Goal: Communication & Community: Answer question/provide support

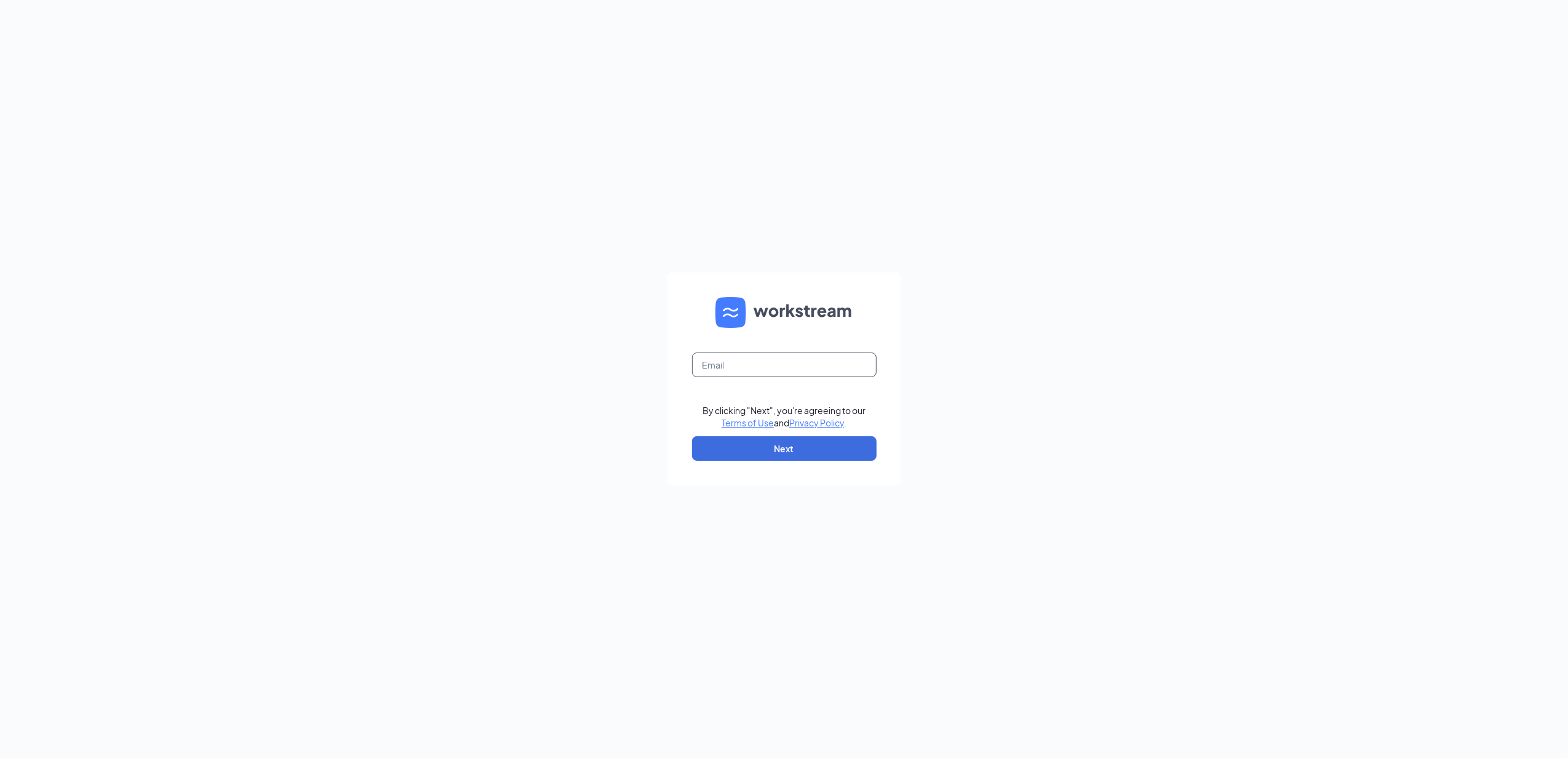
click at [749, 361] on input "text" at bounding box center [784, 365] width 184 height 25
type input "gmsturgis@bleedblue.net"
click at [755, 450] on button "Next" at bounding box center [784, 448] width 184 height 25
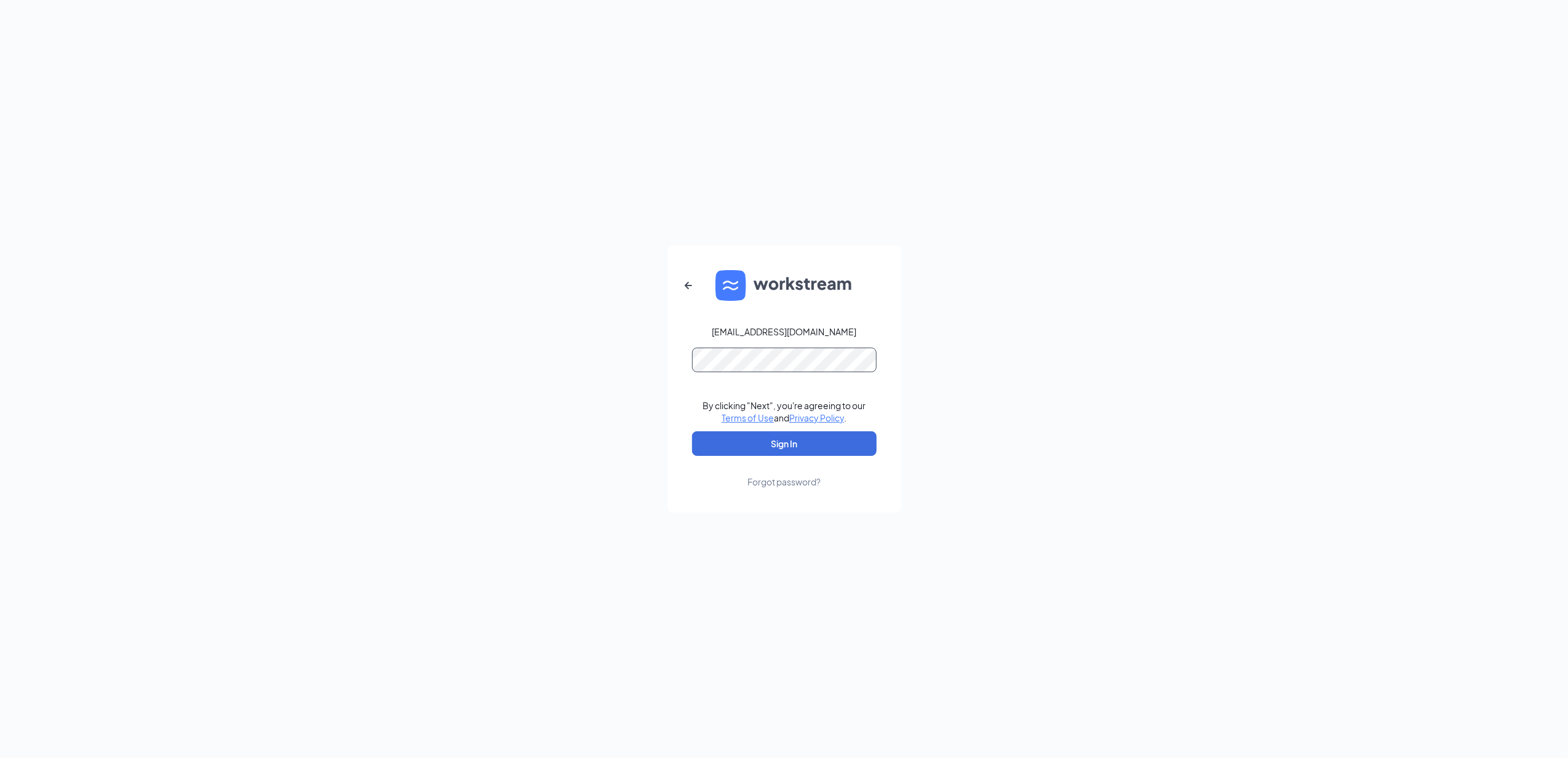
click at [692, 432] on button "Sign In" at bounding box center [784, 444] width 184 height 25
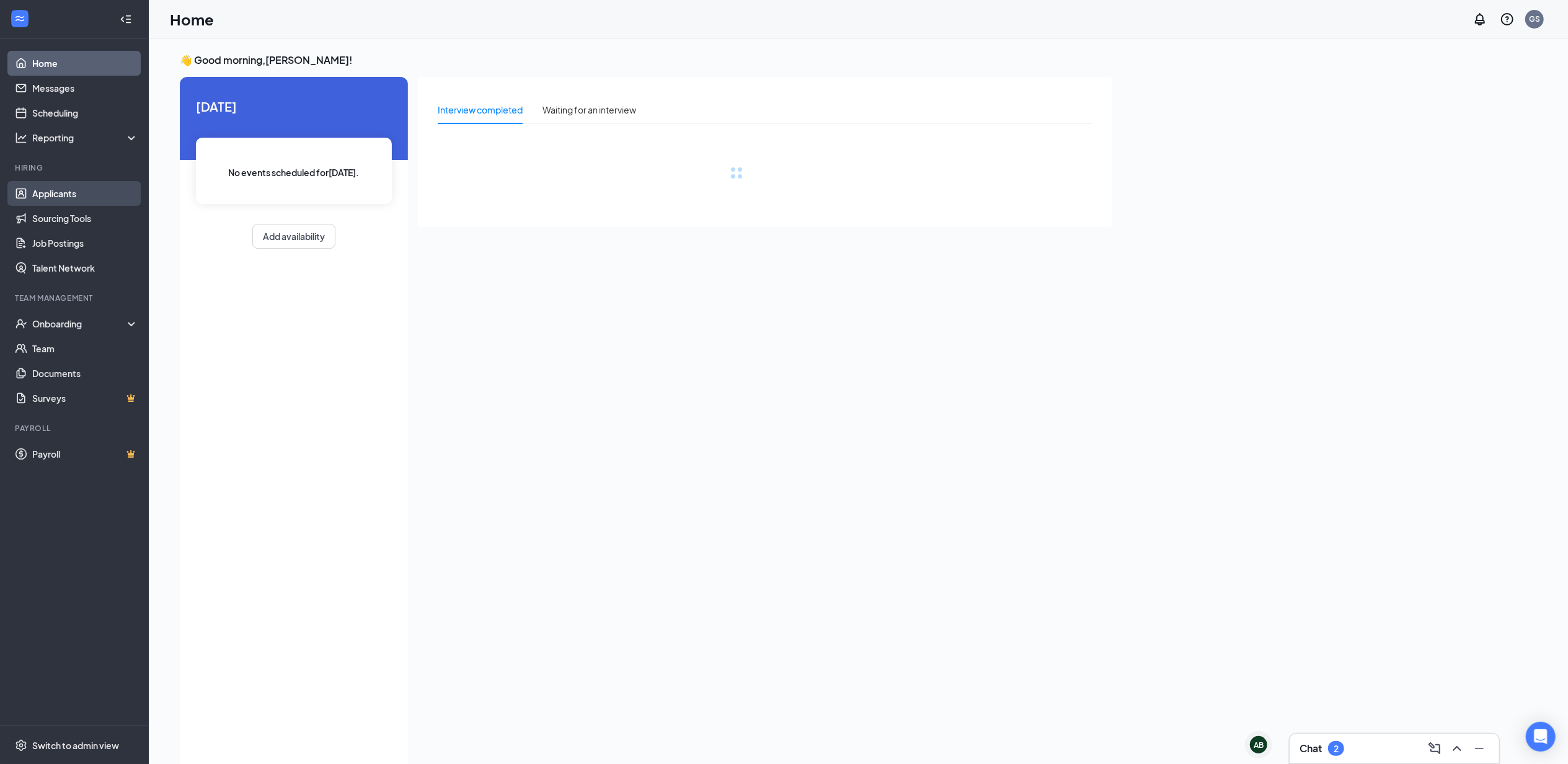
click at [80, 192] on link "Applicants" at bounding box center [85, 194] width 106 height 25
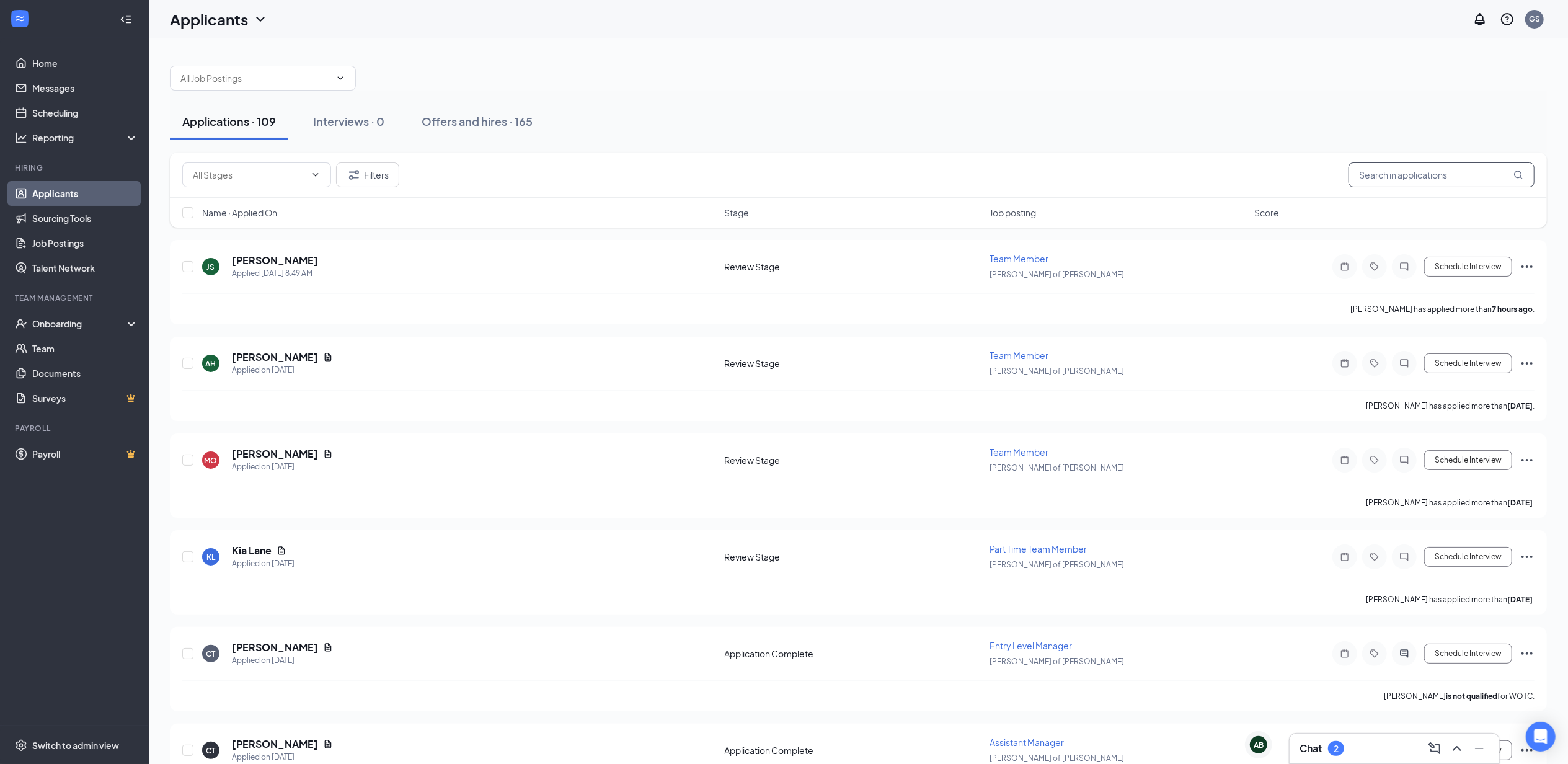
click at [1461, 170] on input "text" at bounding box center [1442, 175] width 186 height 25
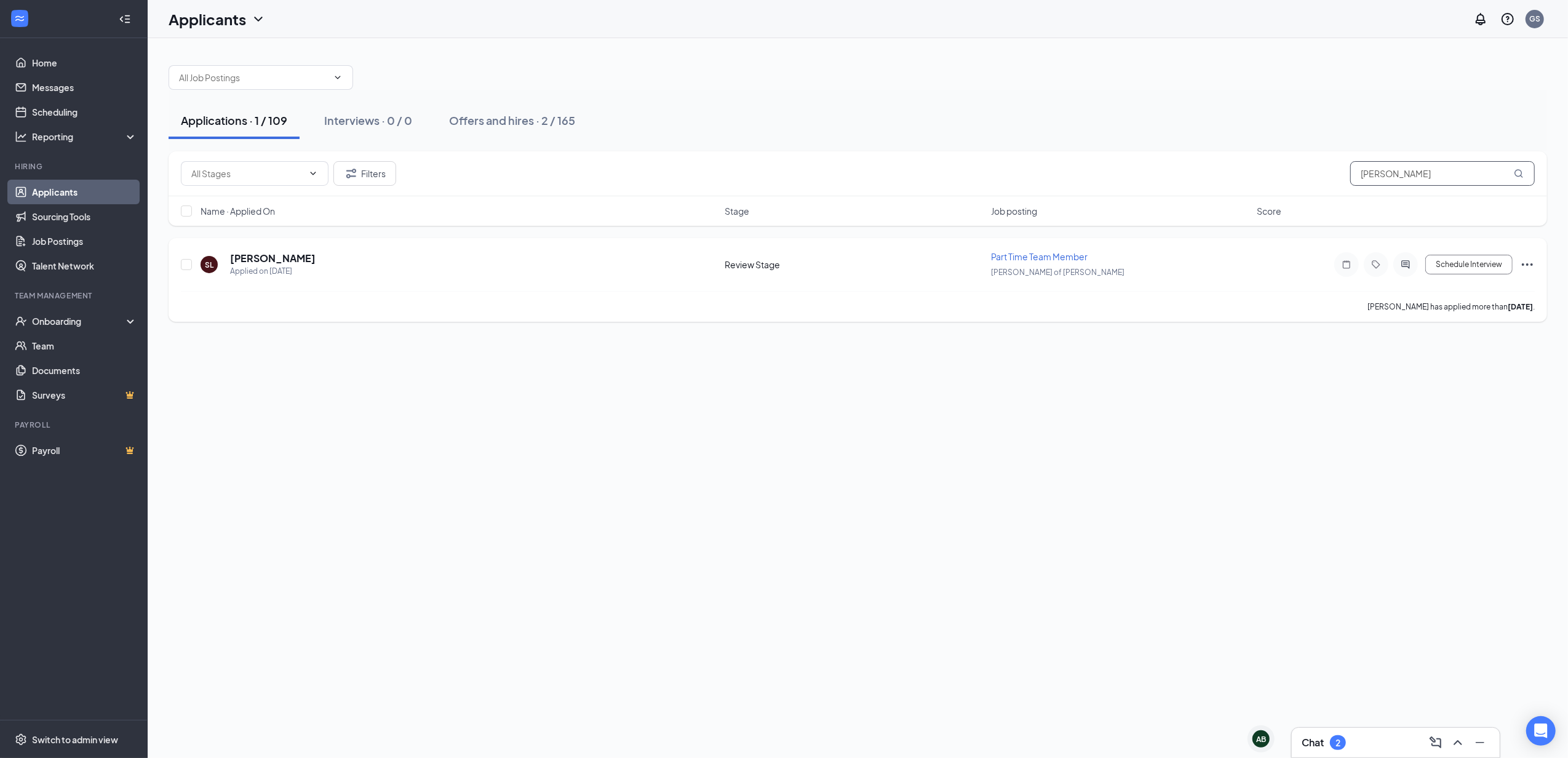
type input "seth"
click at [1522, 262] on icon "Ellipses" at bounding box center [1527, 264] width 15 height 15
click at [1438, 384] on p "Move to stage" at bounding box center [1472, 383] width 106 height 12
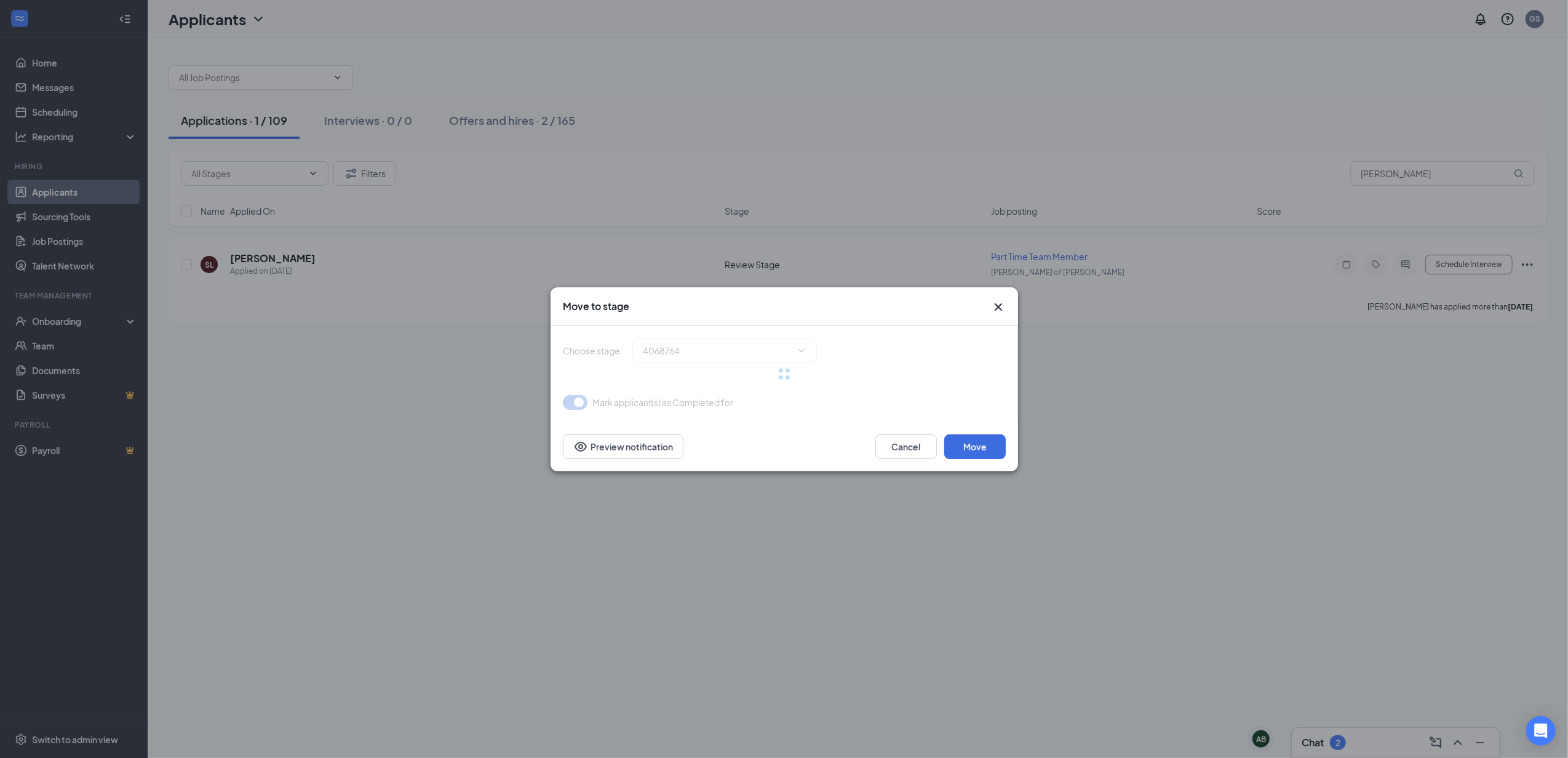
type input "Onsite Interview (next stage)"
click at [802, 349] on div at bounding box center [784, 368] width 443 height 83
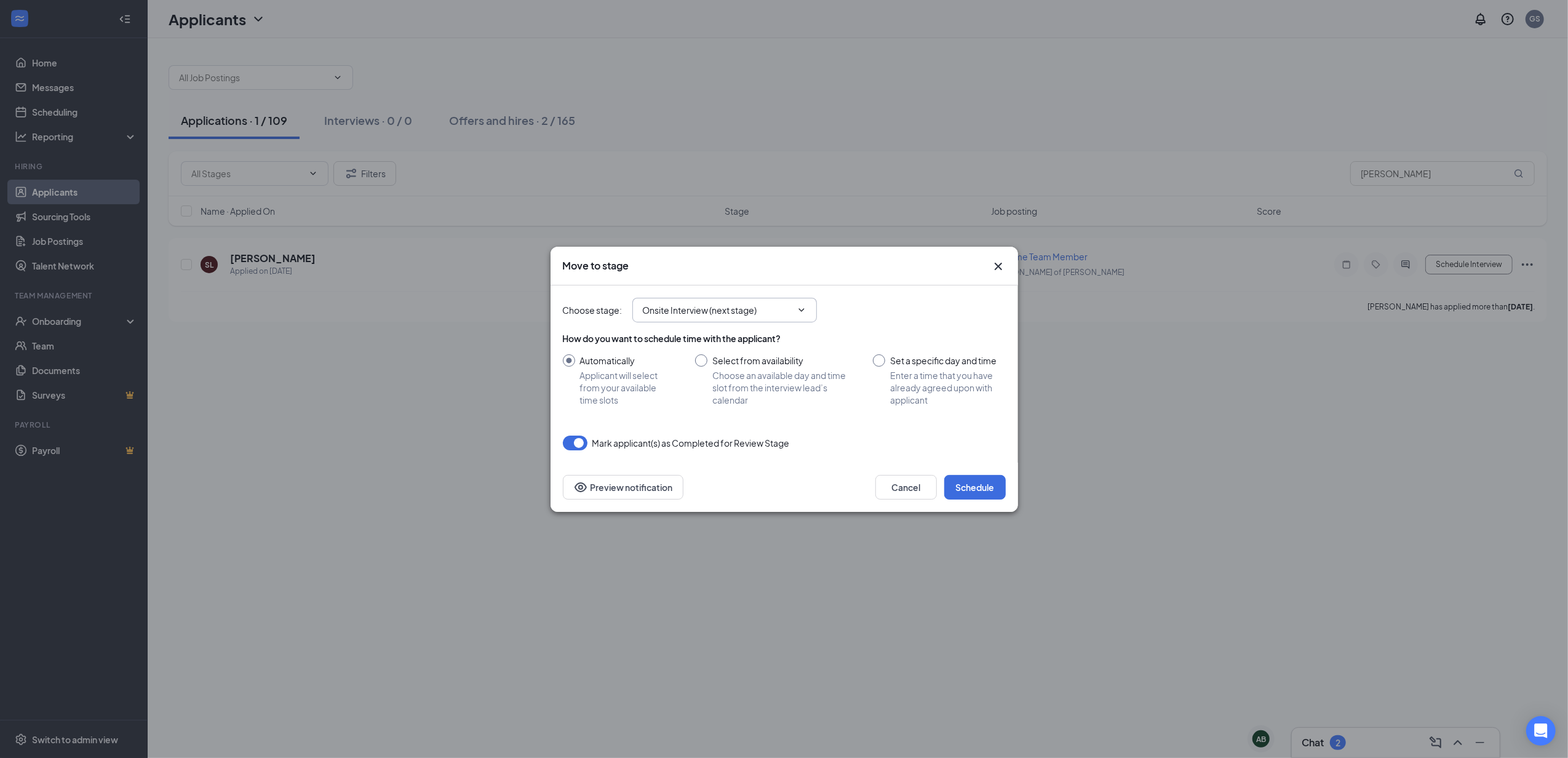
click at [795, 314] on span at bounding box center [801, 310] width 12 height 10
click at [803, 311] on icon "ChevronDown" at bounding box center [801, 310] width 10 height 10
click at [809, 306] on span "Onsite Interview (next stage)" at bounding box center [724, 311] width 184 height 25
click at [903, 485] on button "Cancel" at bounding box center [906, 488] width 61 height 25
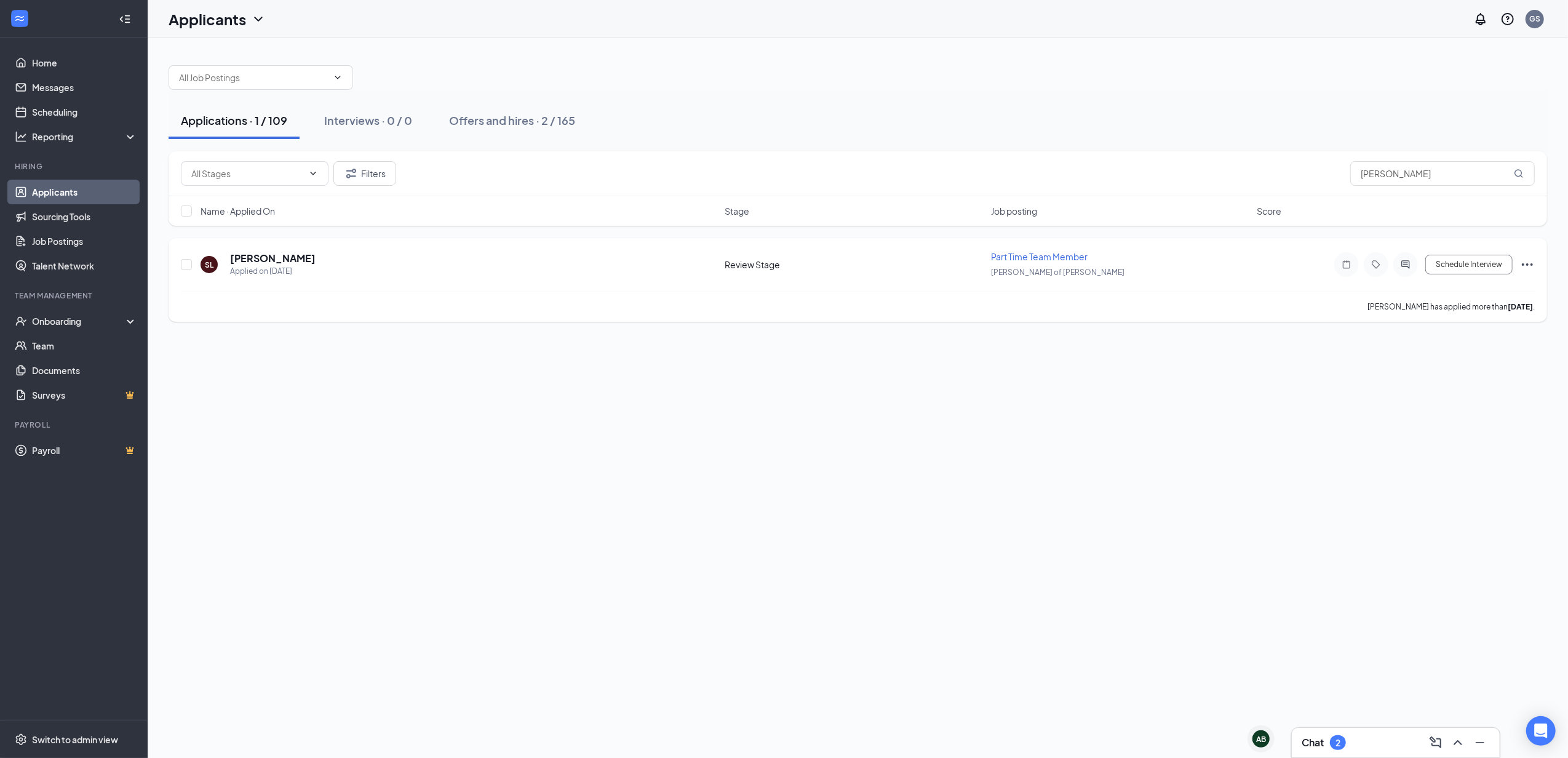
click at [1523, 266] on icon "Ellipses" at bounding box center [1527, 264] width 11 height 3
click at [1453, 384] on p "Move to stage" at bounding box center [1472, 383] width 106 height 12
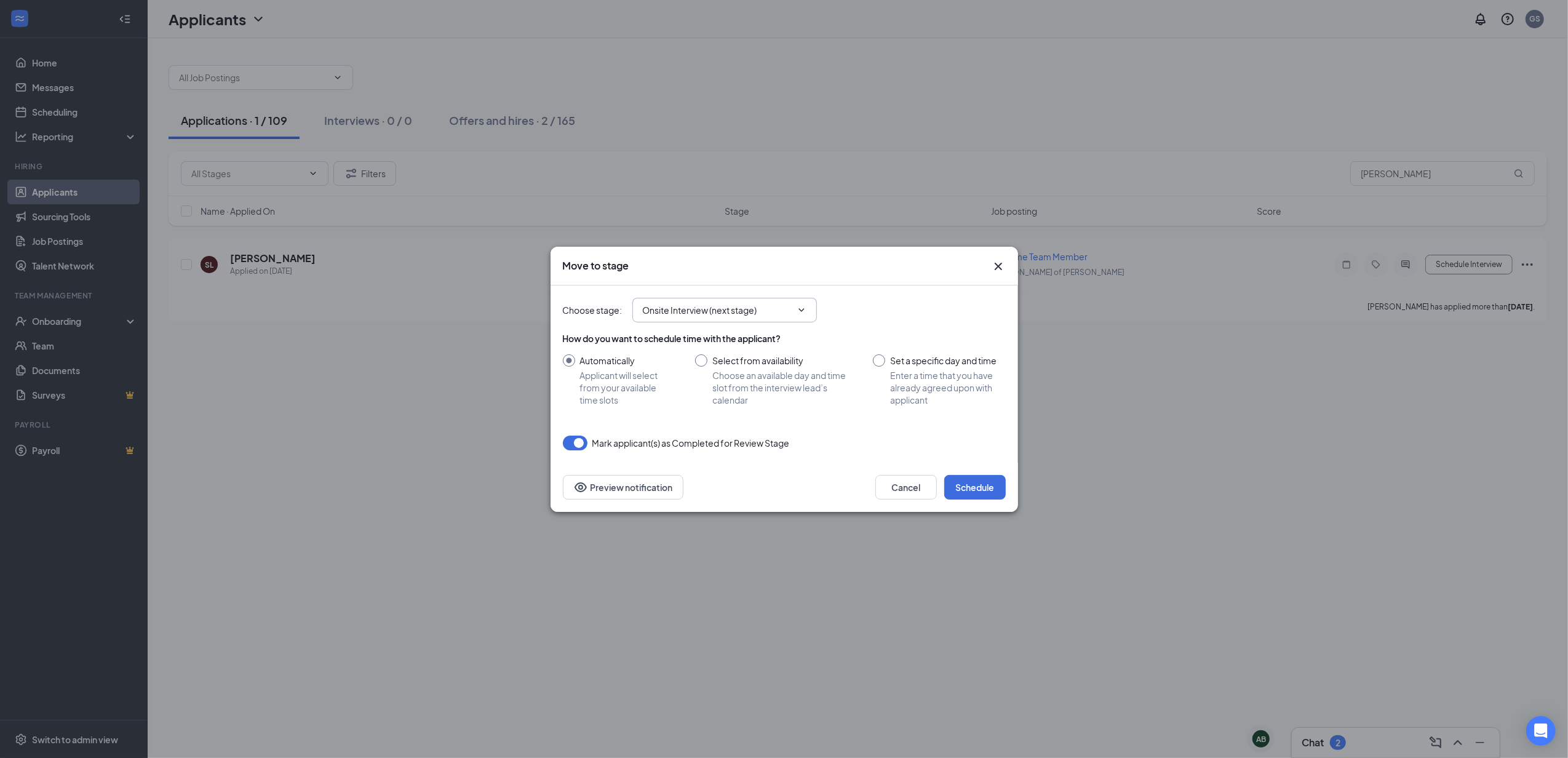
click at [802, 309] on icon "ChevronDown" at bounding box center [801, 310] width 10 height 10
click at [803, 309] on icon "ChevronDown" at bounding box center [801, 310] width 10 height 10
click at [803, 309] on icon "ChevronDown" at bounding box center [801, 310] width 5 height 4
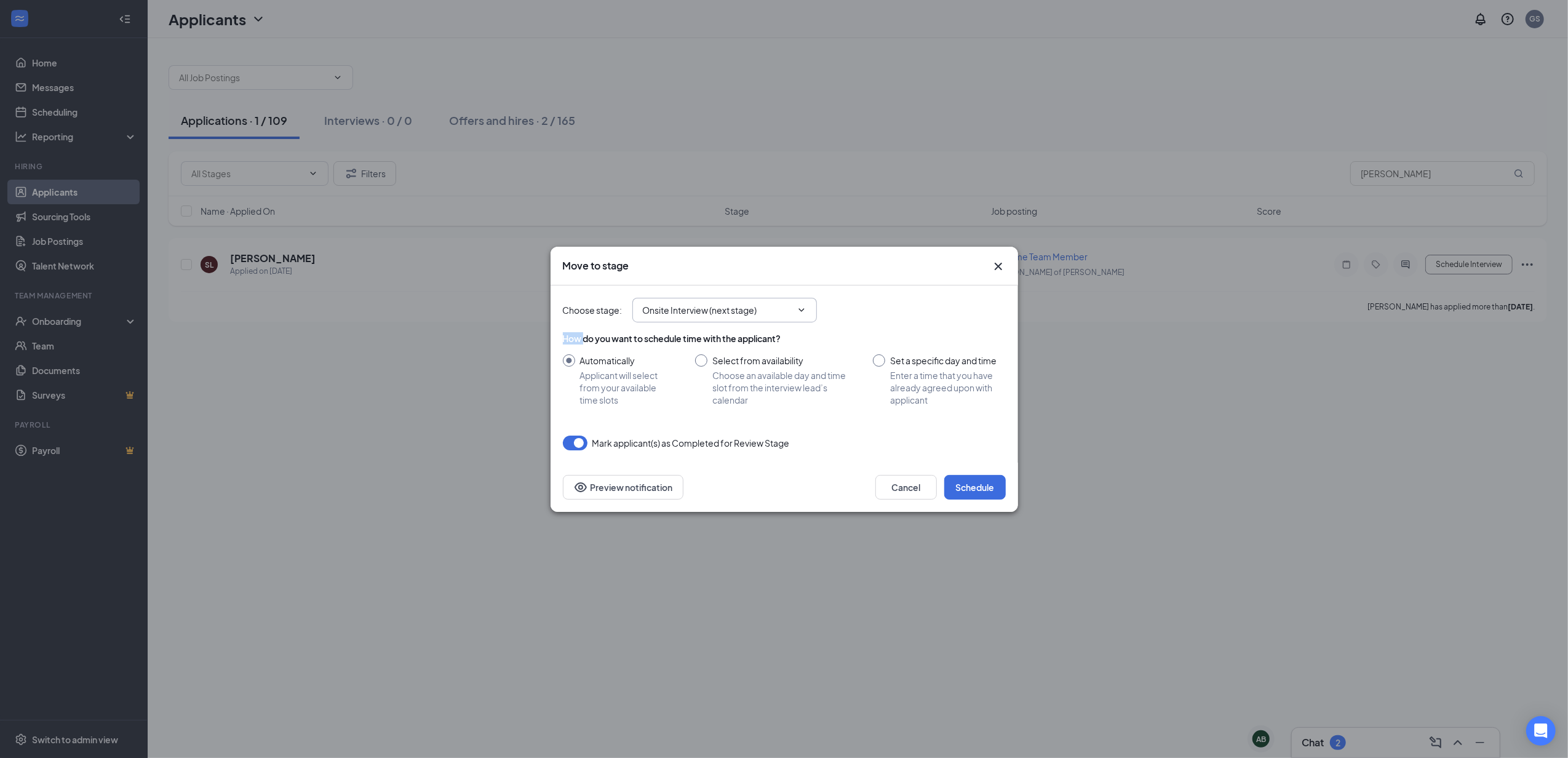
click at [803, 309] on icon "ChevronDown" at bounding box center [801, 310] width 5 height 4
click at [803, 308] on icon "ChevronDown" at bounding box center [801, 310] width 10 height 10
click at [806, 306] on icon "ChevronDown" at bounding box center [801, 310] width 10 height 10
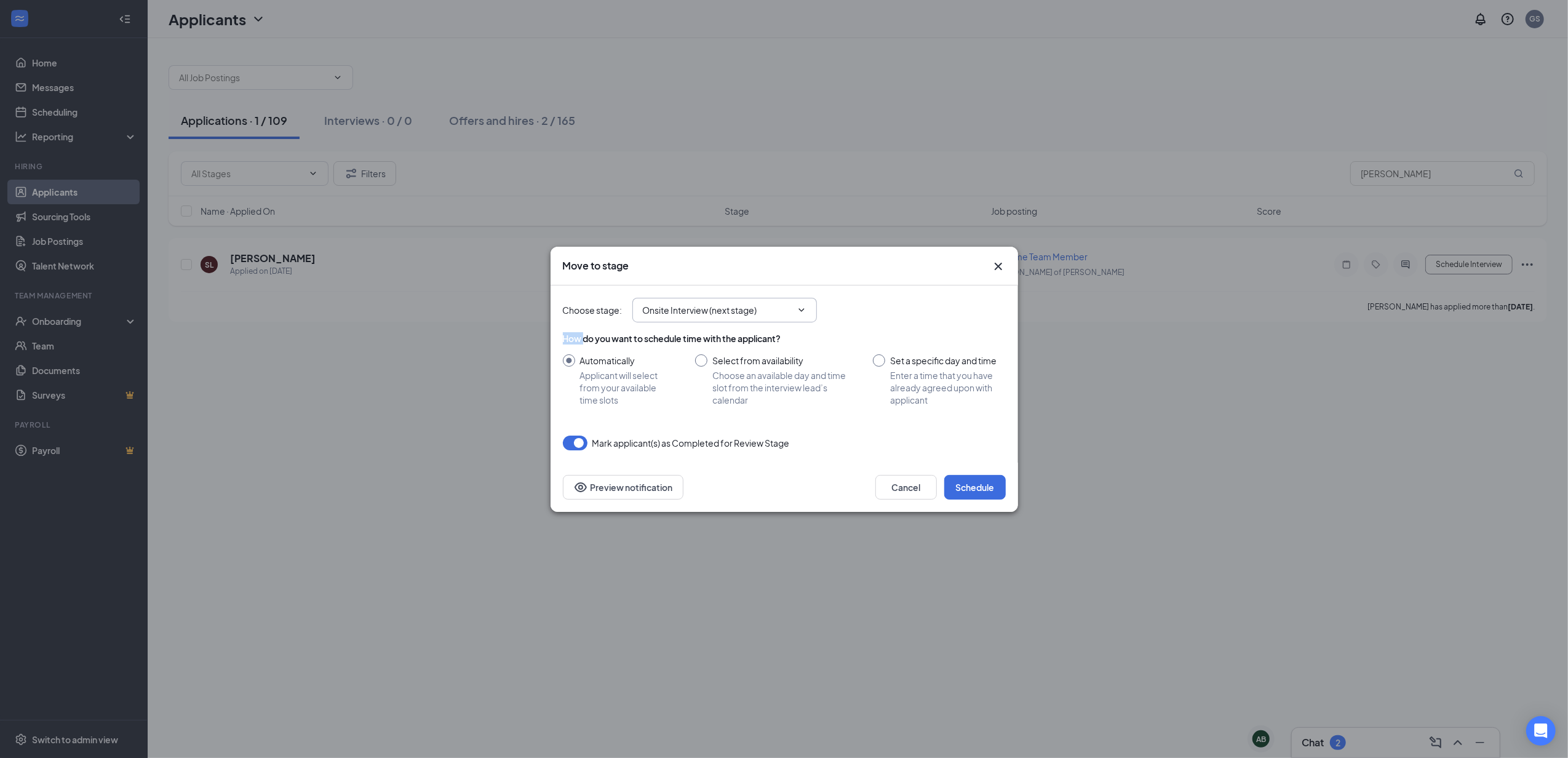
click at [805, 305] on icon "ChevronDown" at bounding box center [801, 310] width 10 height 10
click at [808, 304] on span "Onsite Interview (next stage)" at bounding box center [724, 311] width 184 height 25
click at [984, 482] on button "Schedule" at bounding box center [975, 488] width 61 height 25
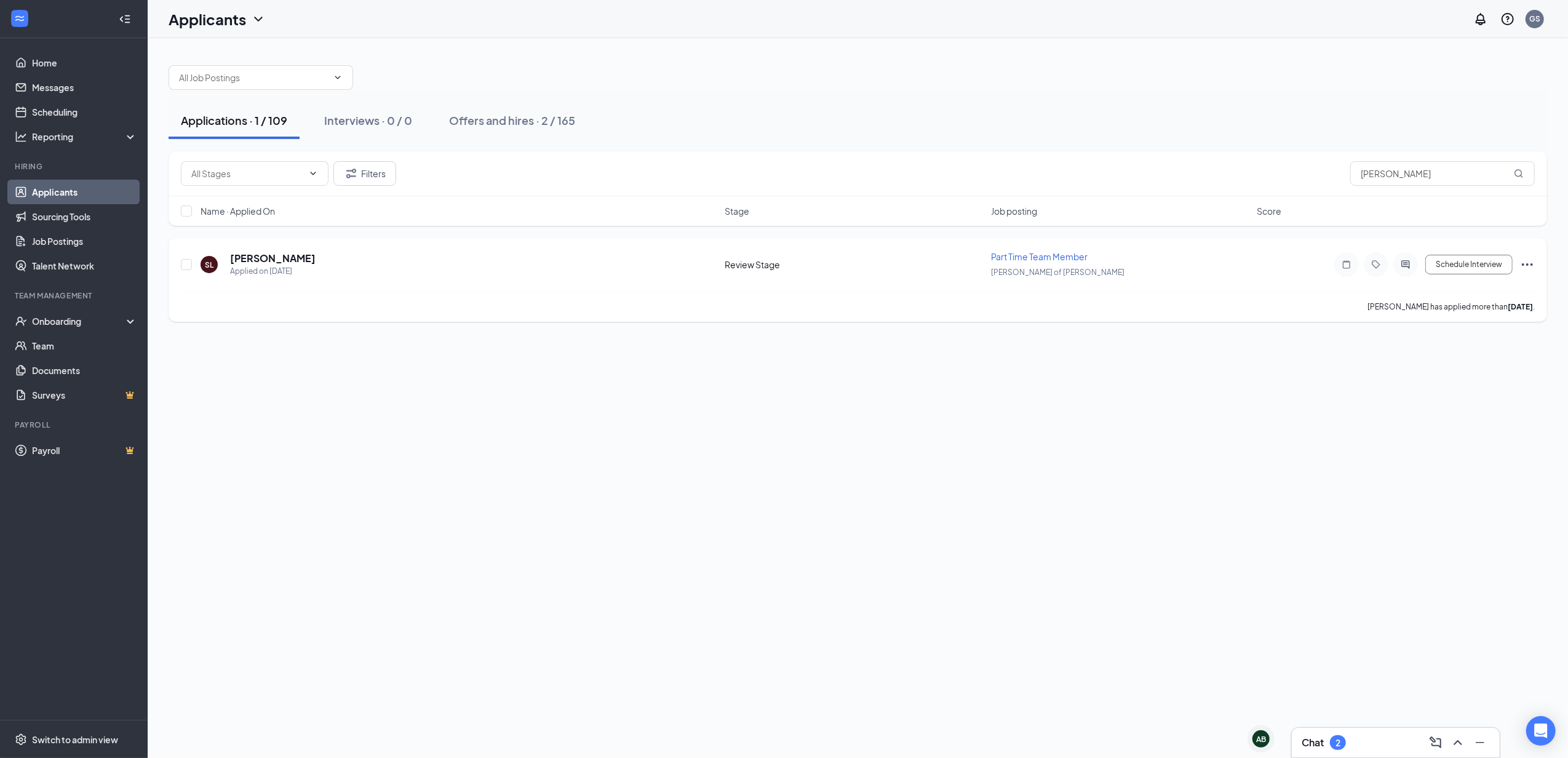
click at [1524, 263] on icon "Ellipses" at bounding box center [1527, 264] width 15 height 15
click at [1439, 385] on p "Move to stage" at bounding box center [1472, 383] width 106 height 12
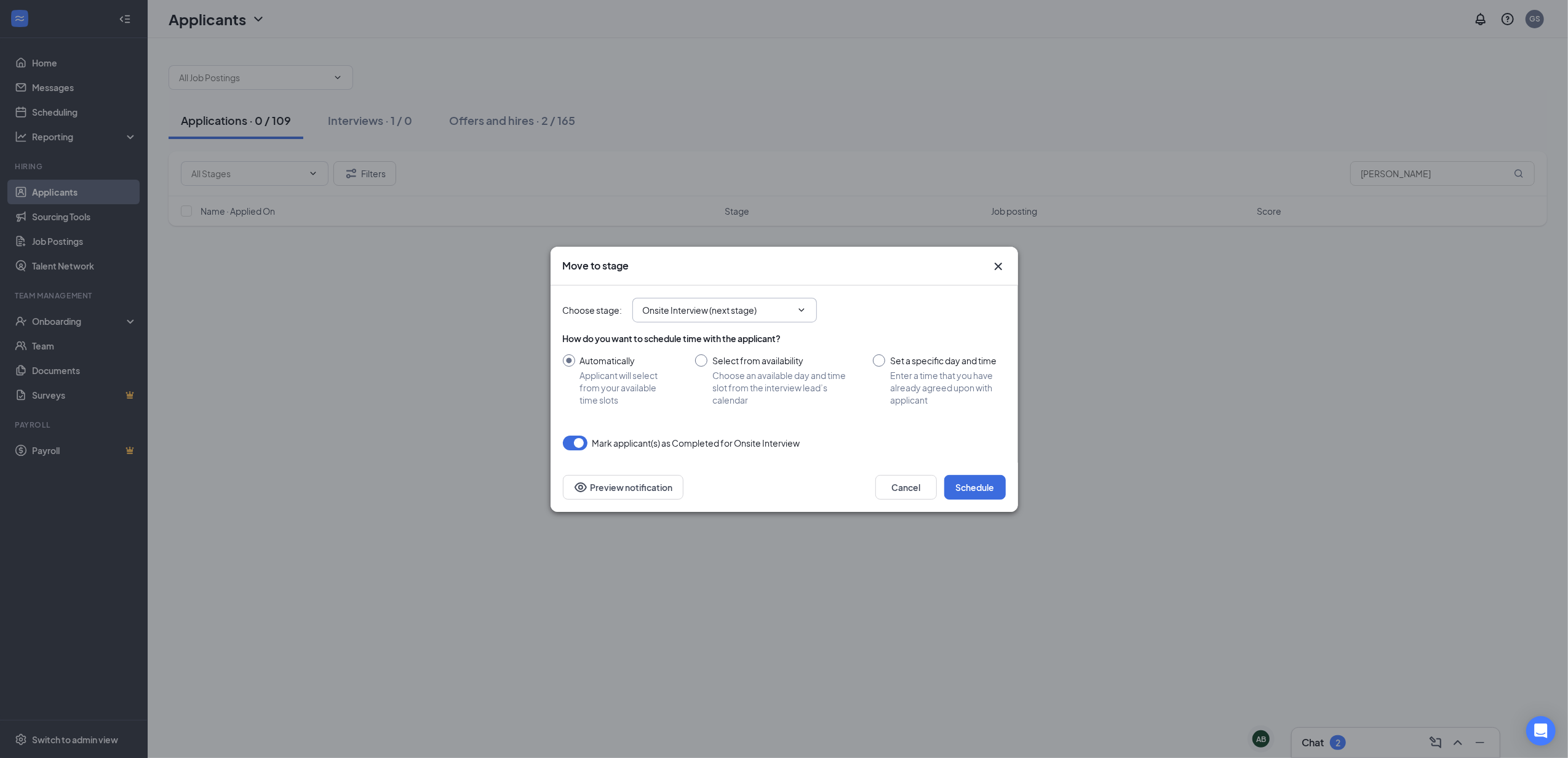
click at [798, 311] on icon "ChevronDown" at bounding box center [801, 310] width 10 height 10
click at [798, 311] on icon "ChevronDown" at bounding box center [801, 310] width 10 height 10
click at [801, 308] on icon "ChevronDown" at bounding box center [801, 310] width 10 height 10
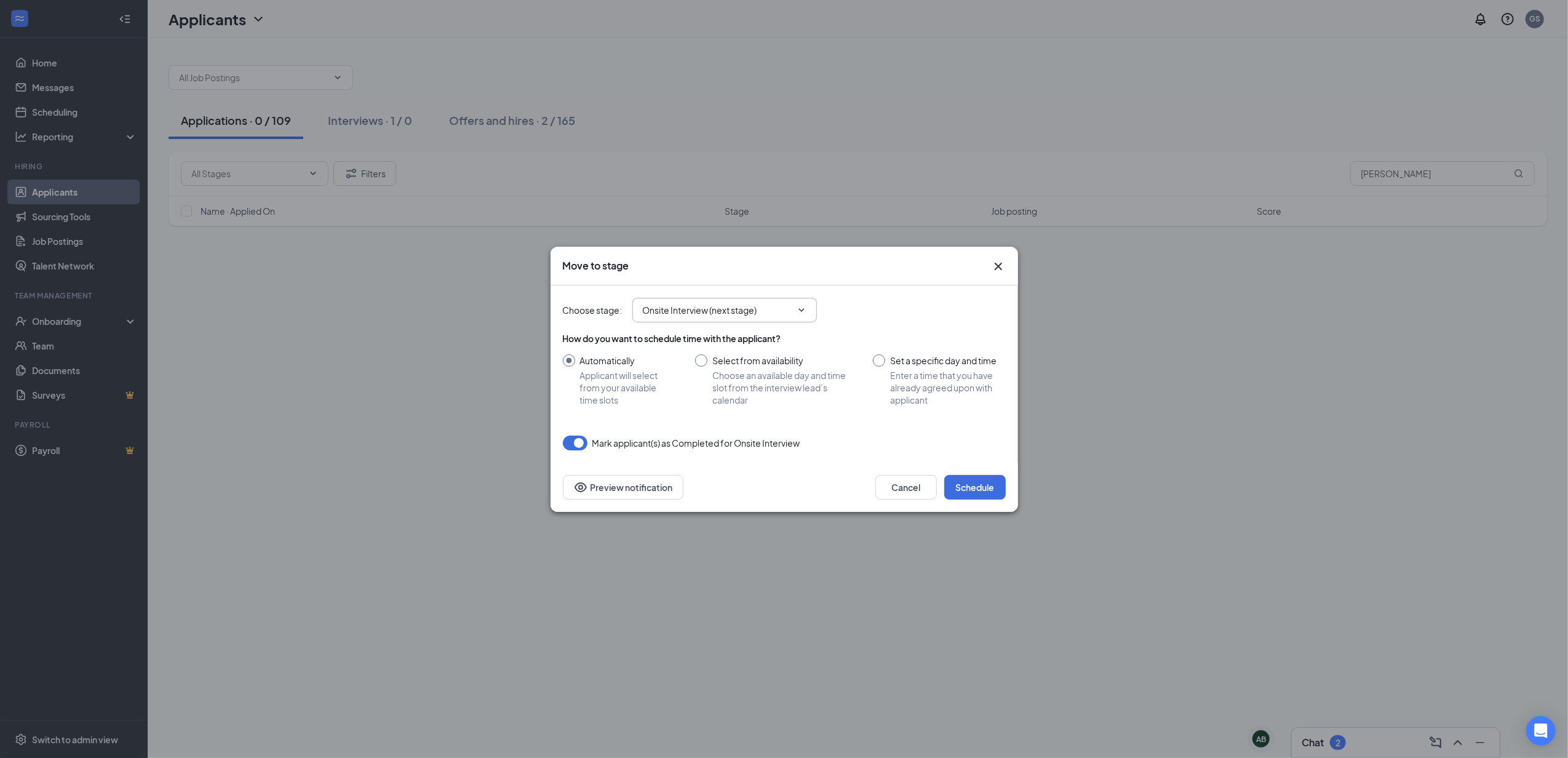
click at [801, 308] on icon "ChevronDown" at bounding box center [801, 310] width 10 height 10
click at [803, 306] on icon "ChevronDown" at bounding box center [801, 310] width 10 height 10
click at [804, 306] on icon "ChevronDown" at bounding box center [801, 310] width 10 height 10
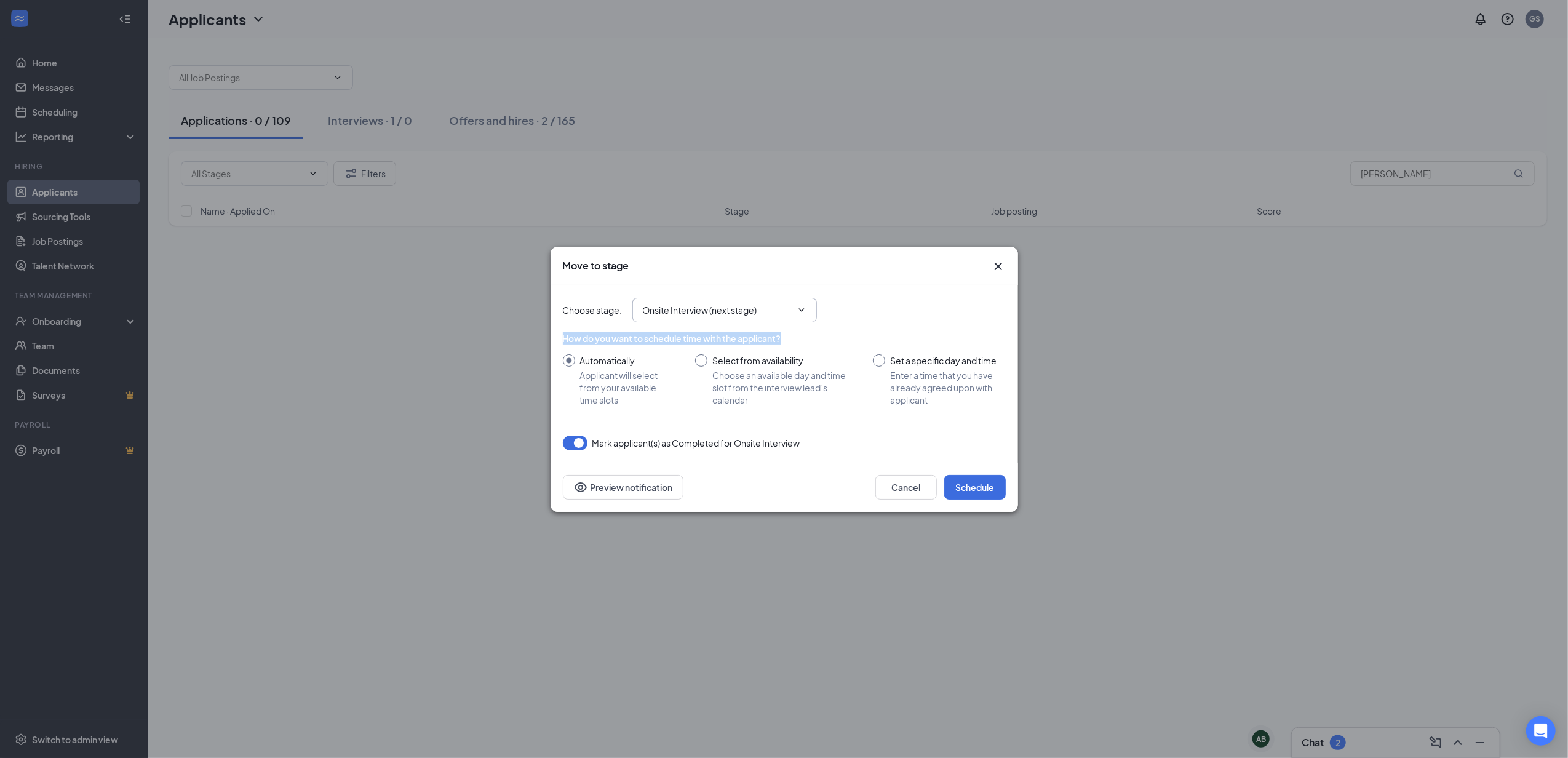
click at [804, 306] on icon "ChevronDown" at bounding box center [801, 310] width 10 height 10
click at [803, 303] on span "Onsite Interview (next stage)" at bounding box center [724, 311] width 184 height 25
click at [802, 302] on span "Onsite Interview (next stage)" at bounding box center [724, 311] width 184 height 25
click at [806, 301] on span "Onsite Interview (next stage)" at bounding box center [724, 311] width 184 height 25
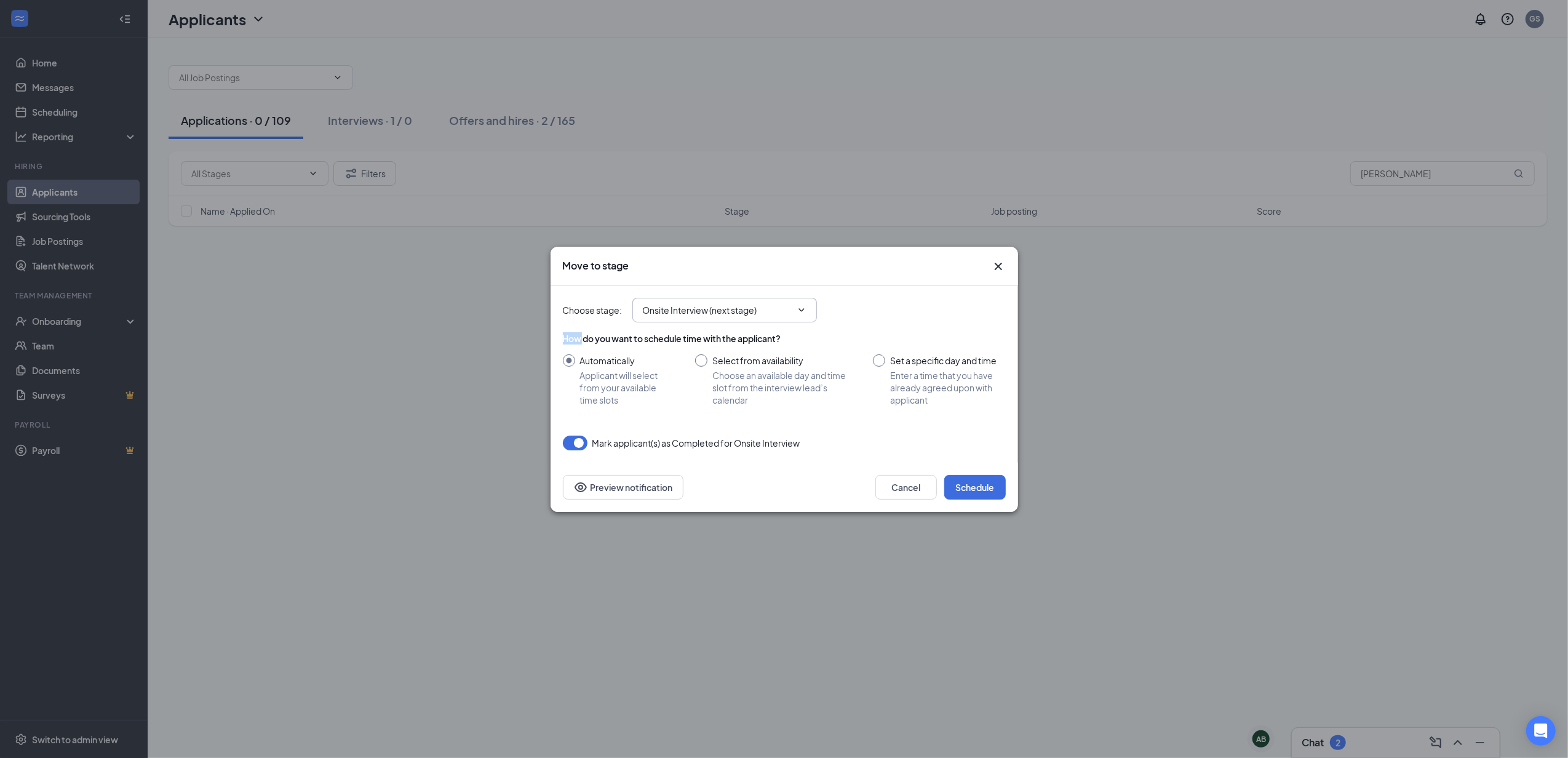
click at [807, 302] on span "Onsite Interview (next stage)" at bounding box center [724, 311] width 184 height 25
click at [807, 303] on span "Onsite Interview (next stage)" at bounding box center [724, 311] width 184 height 25
click at [806, 308] on span "Onsite Interview (next stage)" at bounding box center [724, 311] width 184 height 25
drag, startPoint x: 804, startPoint y: 308, endPoint x: 811, endPoint y: 302, distance: 9.2
click at [805, 306] on icon "ChevronDown" at bounding box center [801, 310] width 10 height 10
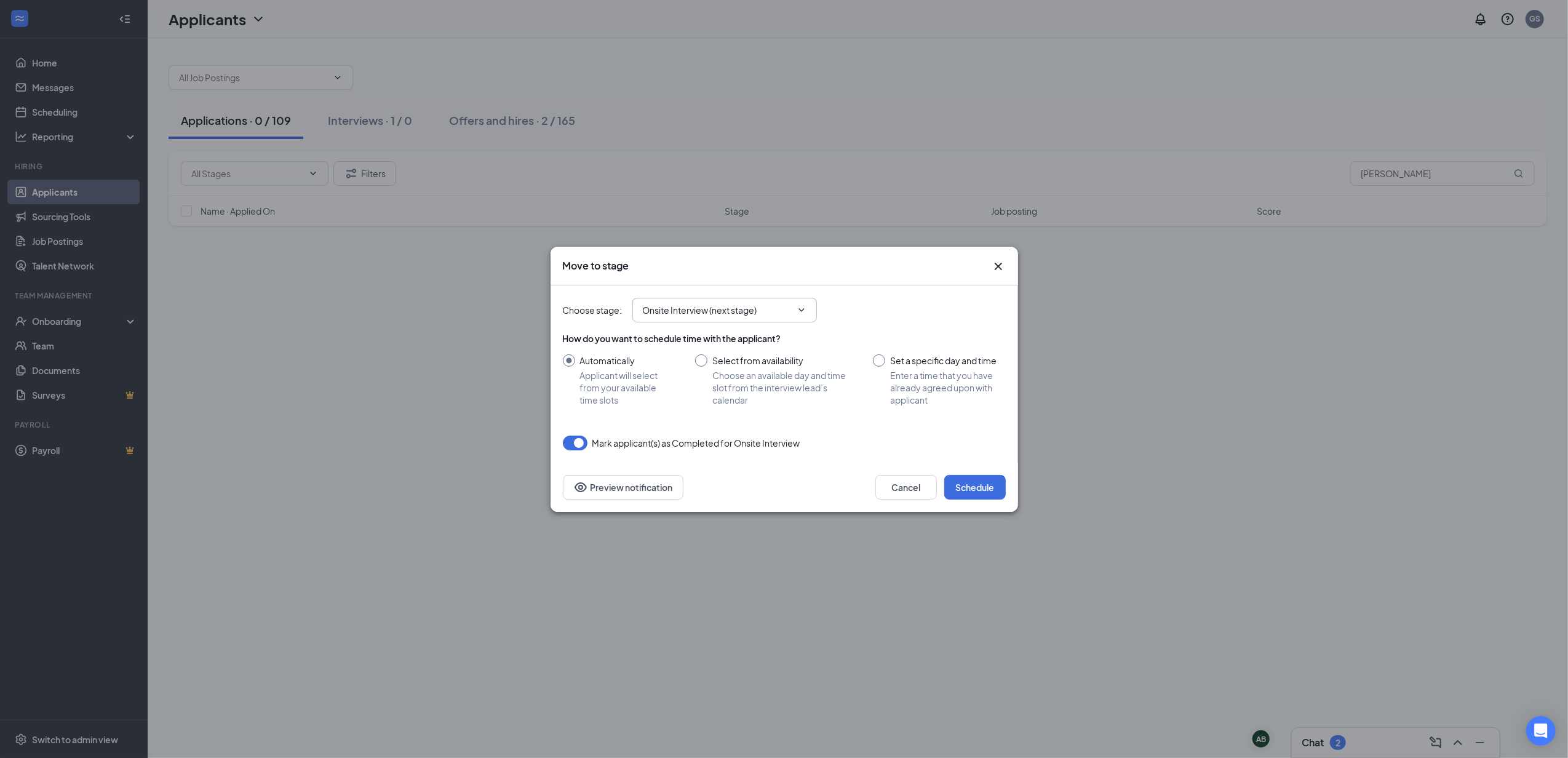
click at [1004, 269] on icon "Cross" at bounding box center [998, 266] width 15 height 15
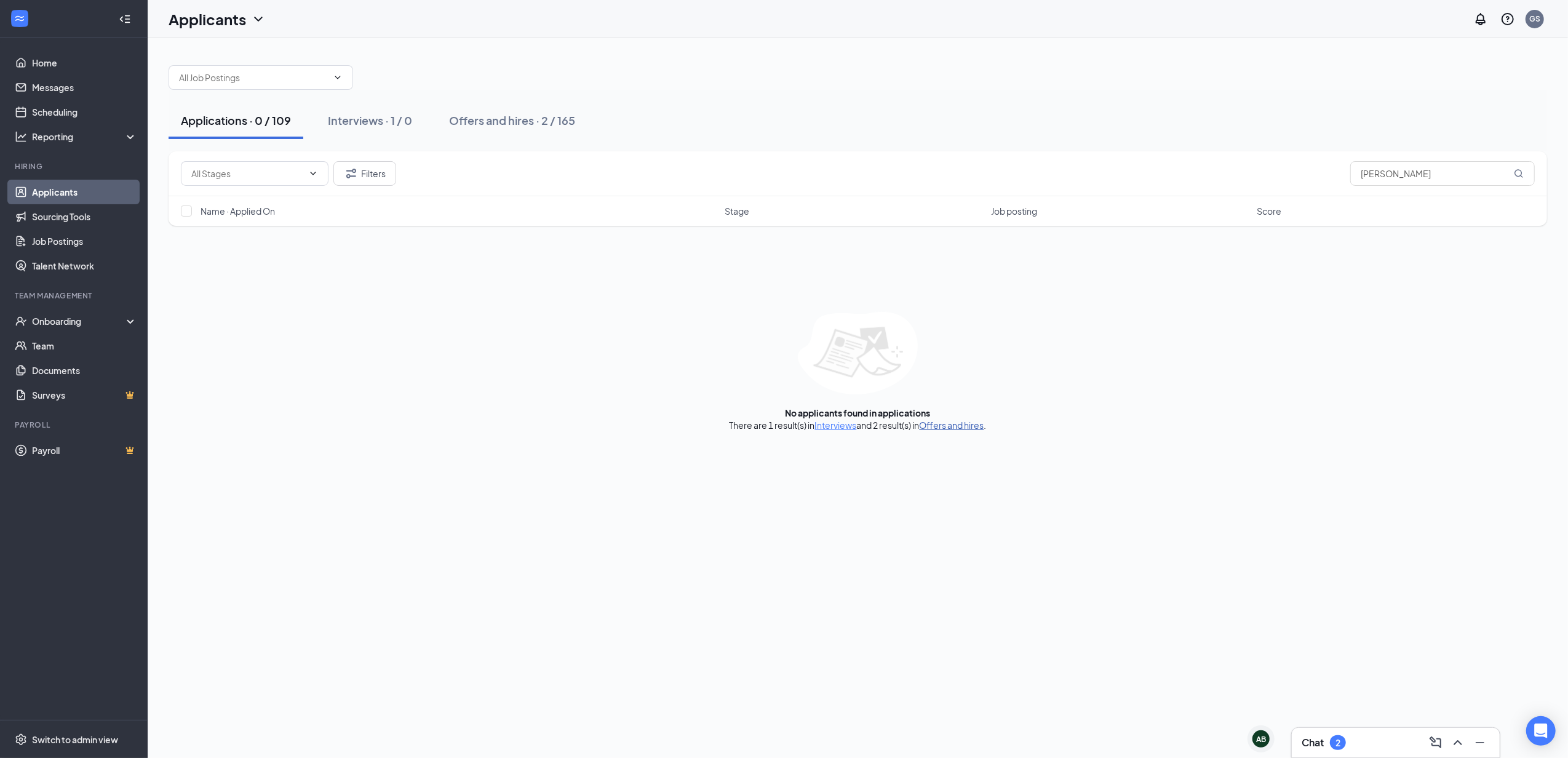
click at [944, 426] on link "Offers and hires" at bounding box center [952, 425] width 65 height 11
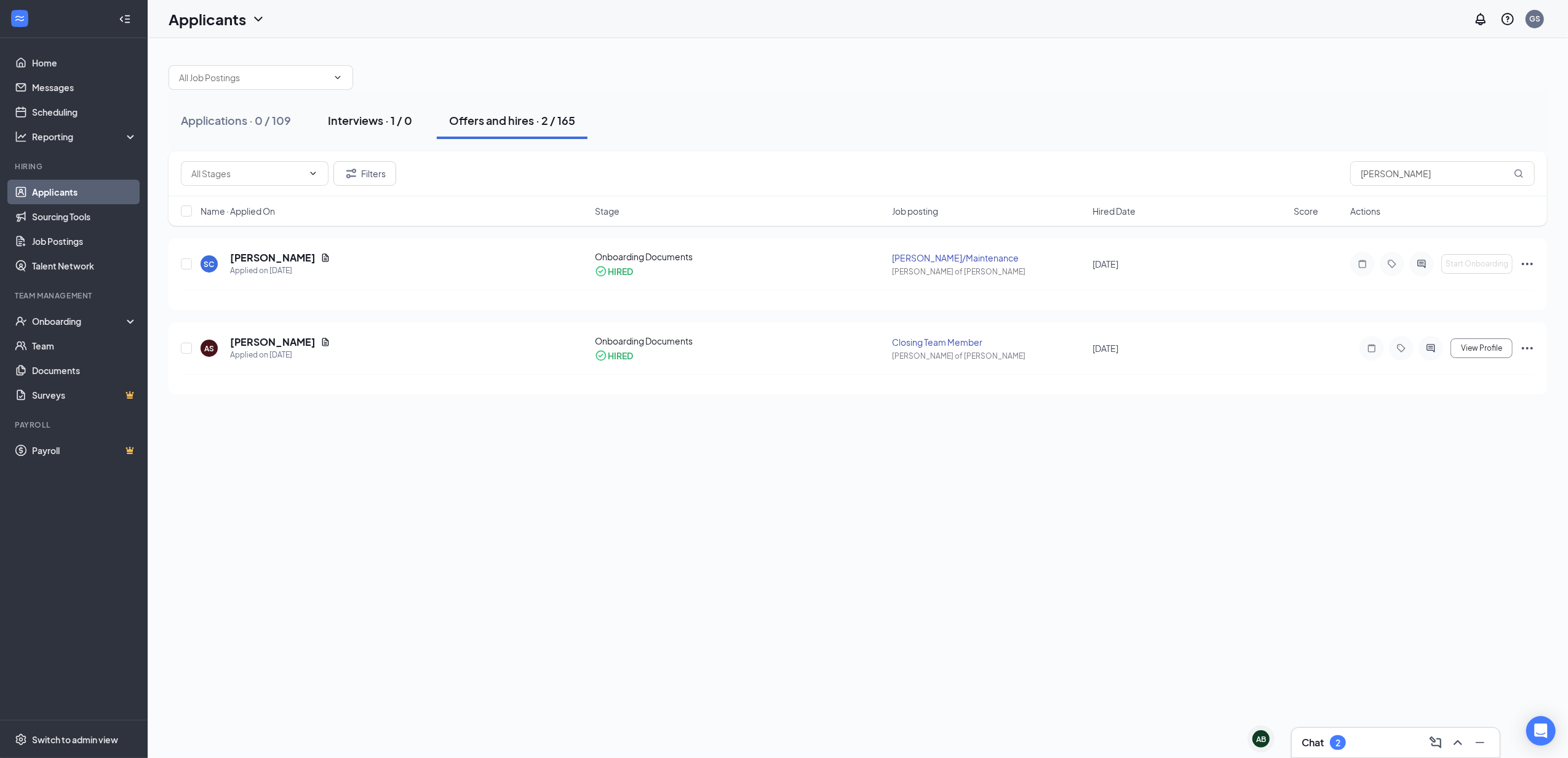
click at [364, 125] on div "Interviews · 1 / 0" at bounding box center [370, 120] width 84 height 16
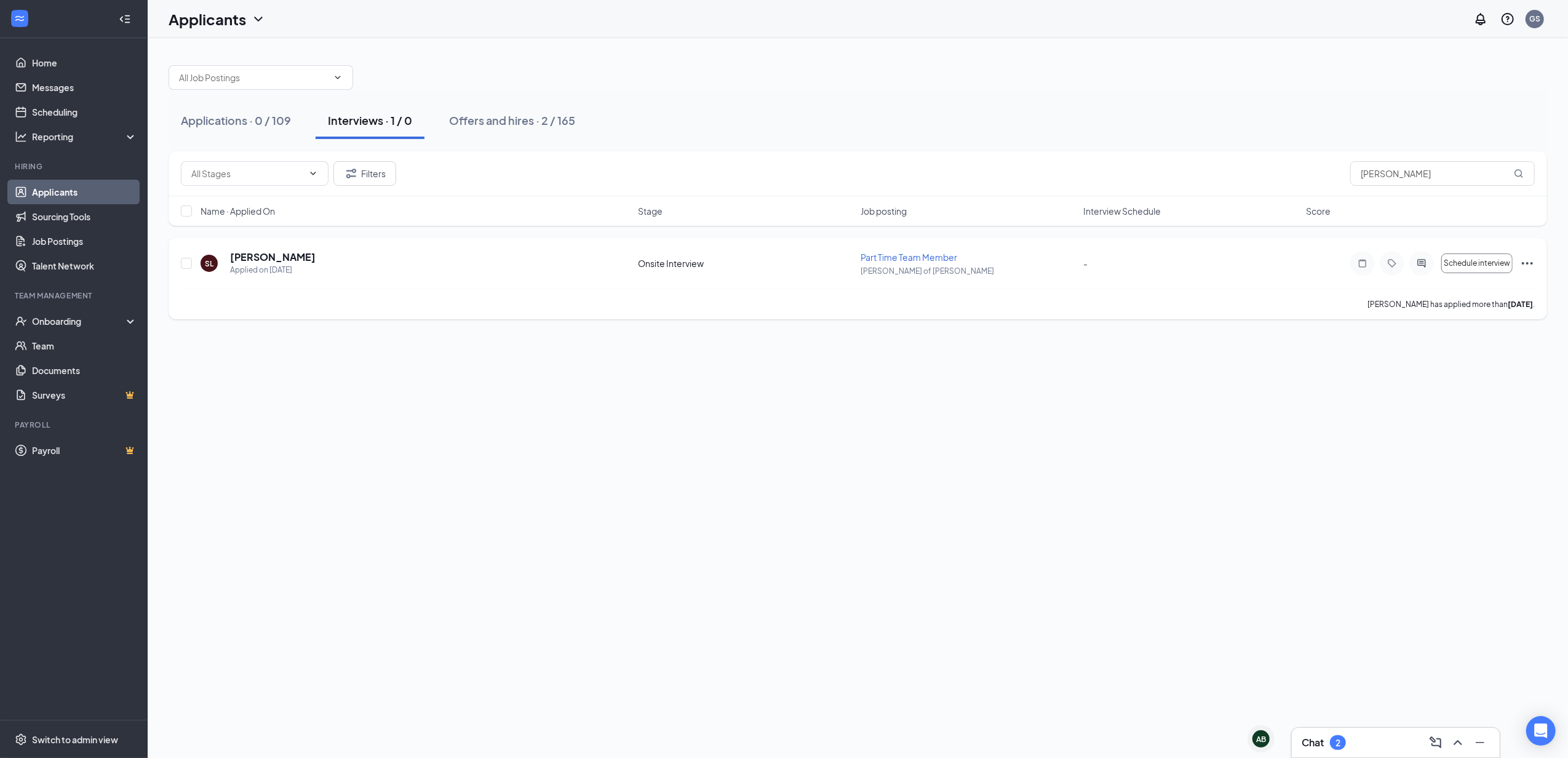
click at [1526, 259] on icon "Ellipses" at bounding box center [1527, 263] width 15 height 15
click at [1458, 496] on p "Move to stage" at bounding box center [1472, 496] width 106 height 12
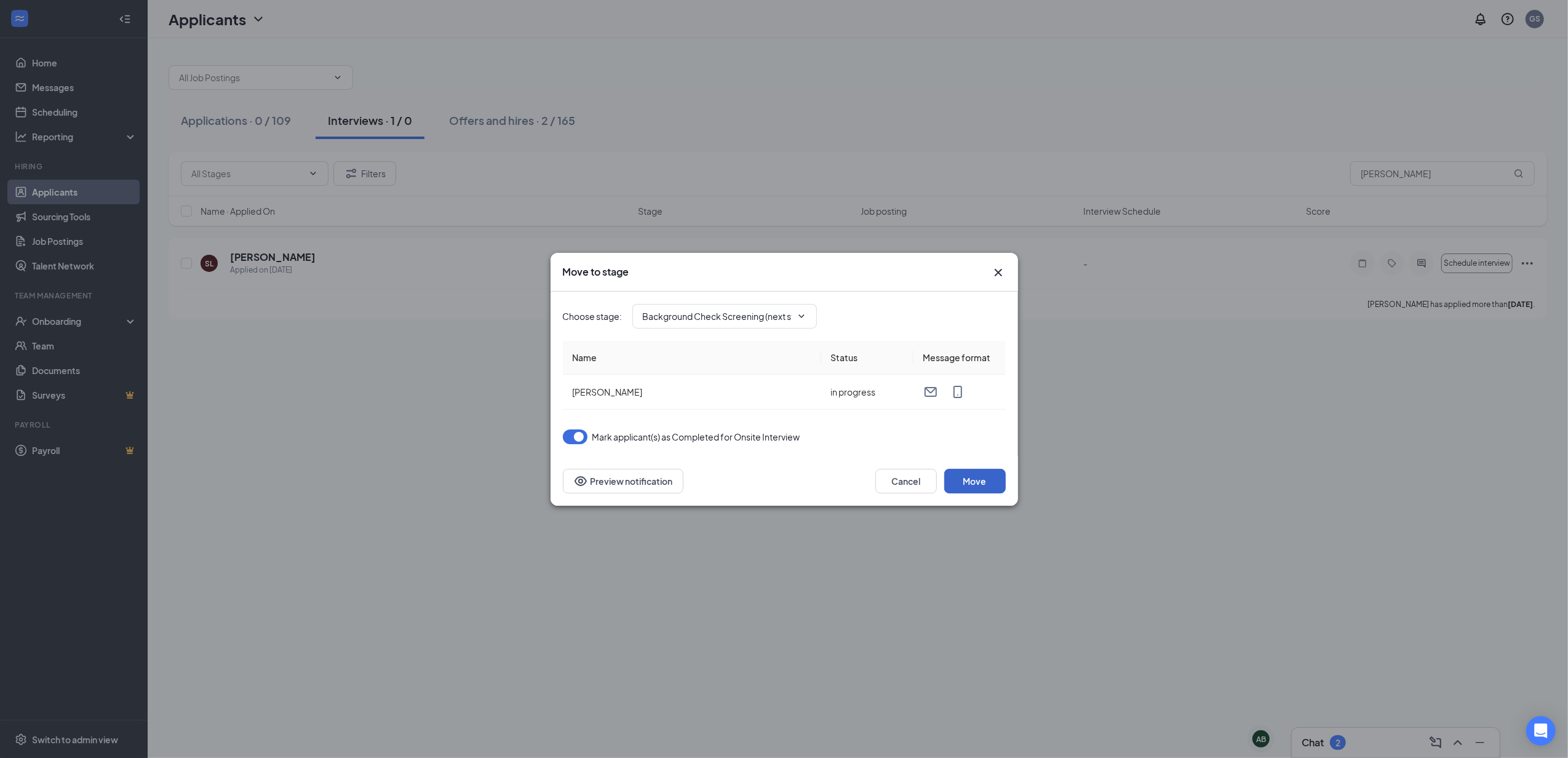
click at [980, 480] on button "Move" at bounding box center [975, 482] width 61 height 25
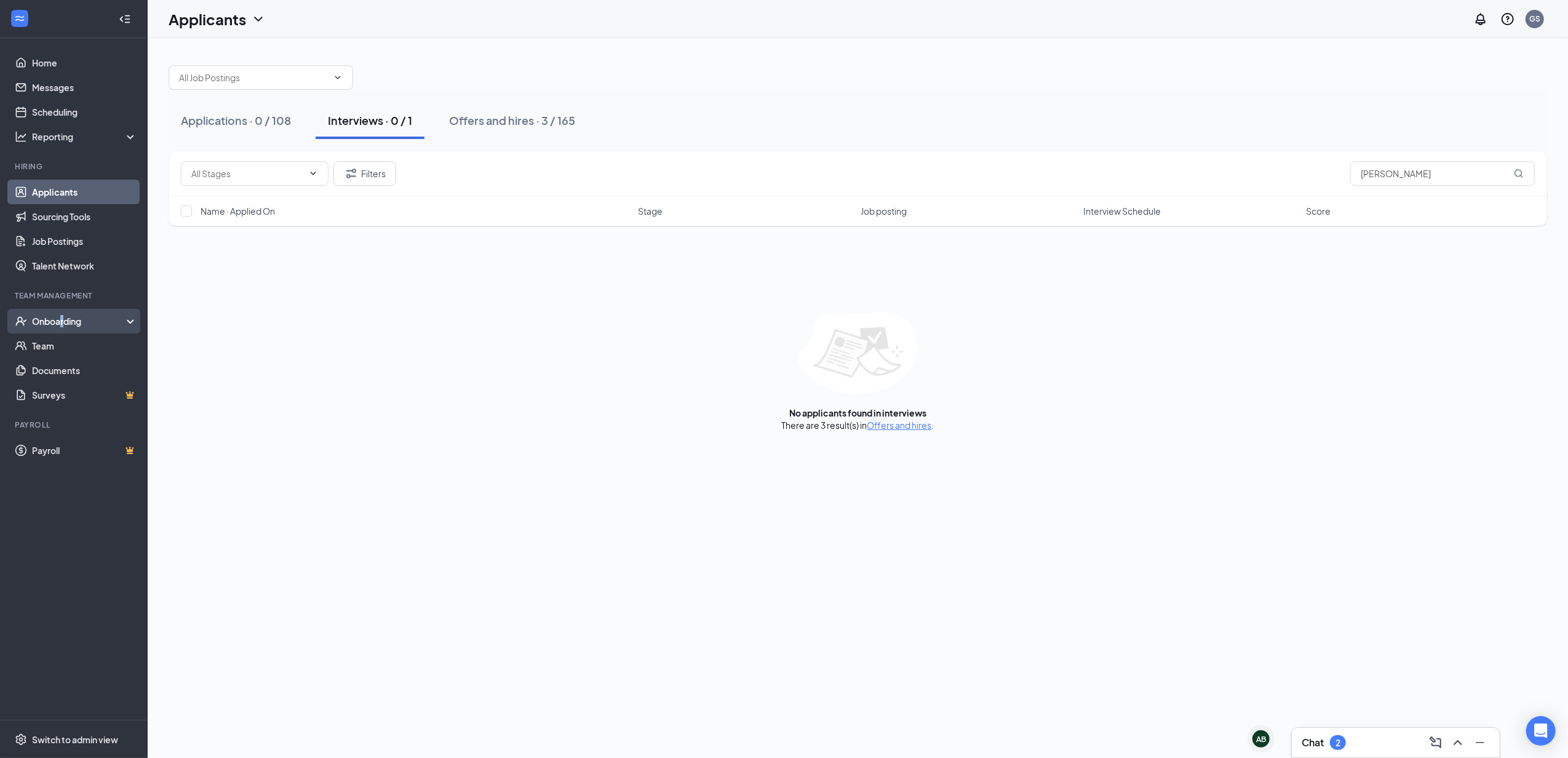
click at [61, 320] on div "Onboarding" at bounding box center [79, 321] width 95 height 12
click at [61, 348] on link "Overview" at bounding box center [84, 346] width 105 height 25
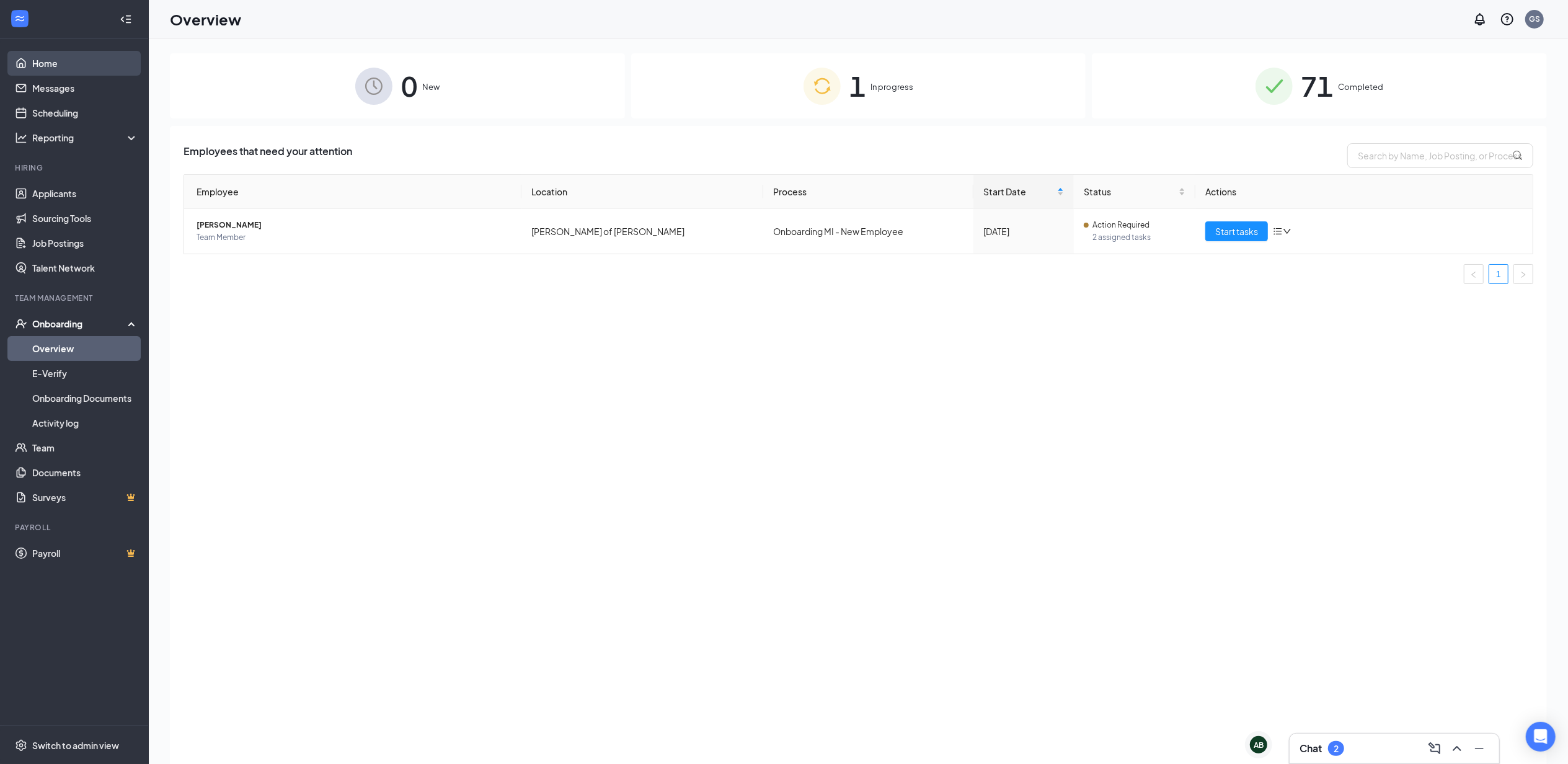
click at [61, 62] on link "Home" at bounding box center [85, 64] width 106 height 25
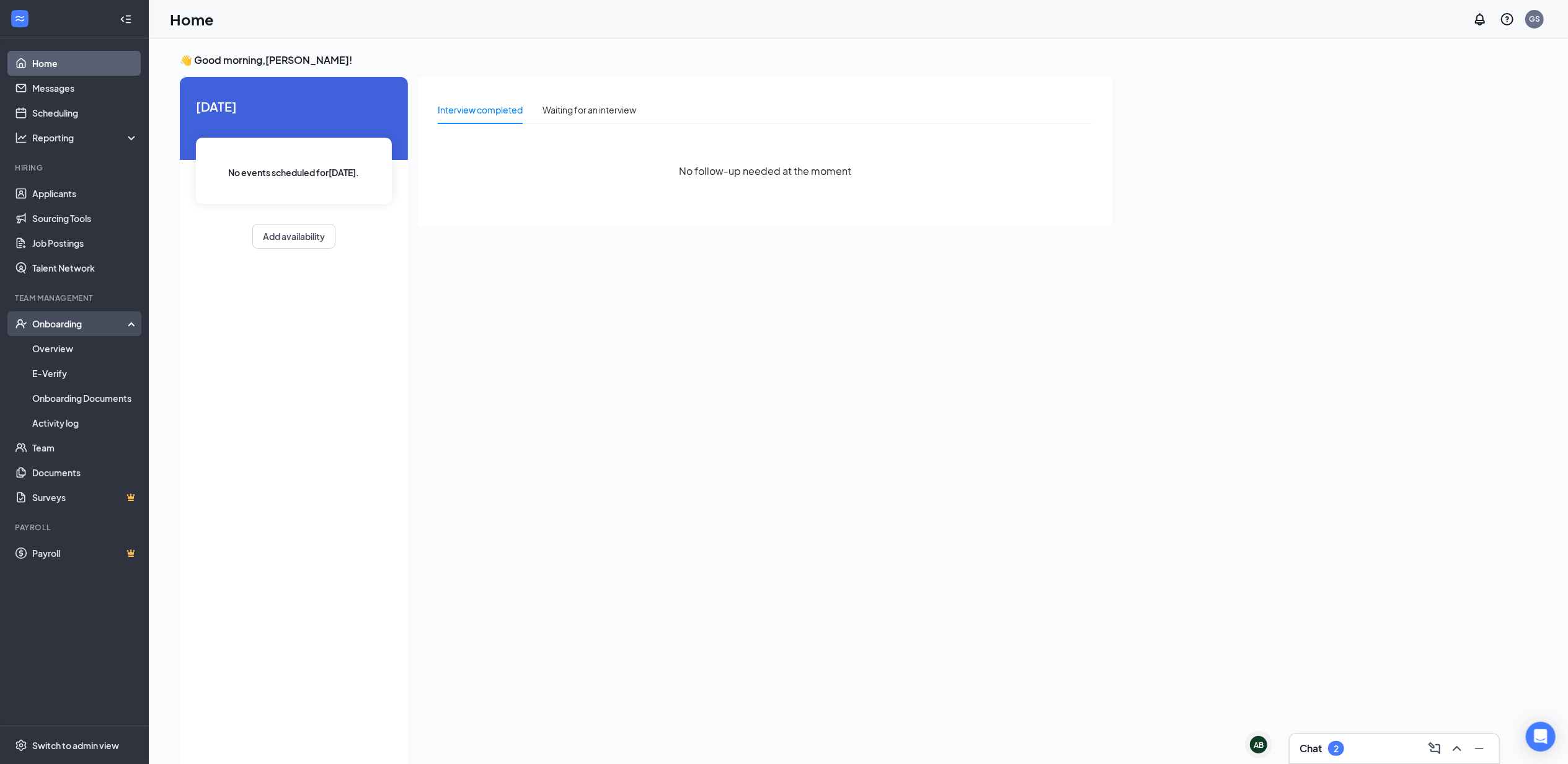
click at [103, 327] on div "Onboarding" at bounding box center [80, 324] width 95 height 12
click at [73, 310] on li "Team Management Onboarding Overview E-Verify Onboarding Documents Activity log …" at bounding box center [74, 351] width 148 height 118
click at [80, 317] on div "Onboarding" at bounding box center [74, 324] width 148 height 25
click at [67, 352] on link "Overview" at bounding box center [85, 348] width 106 height 25
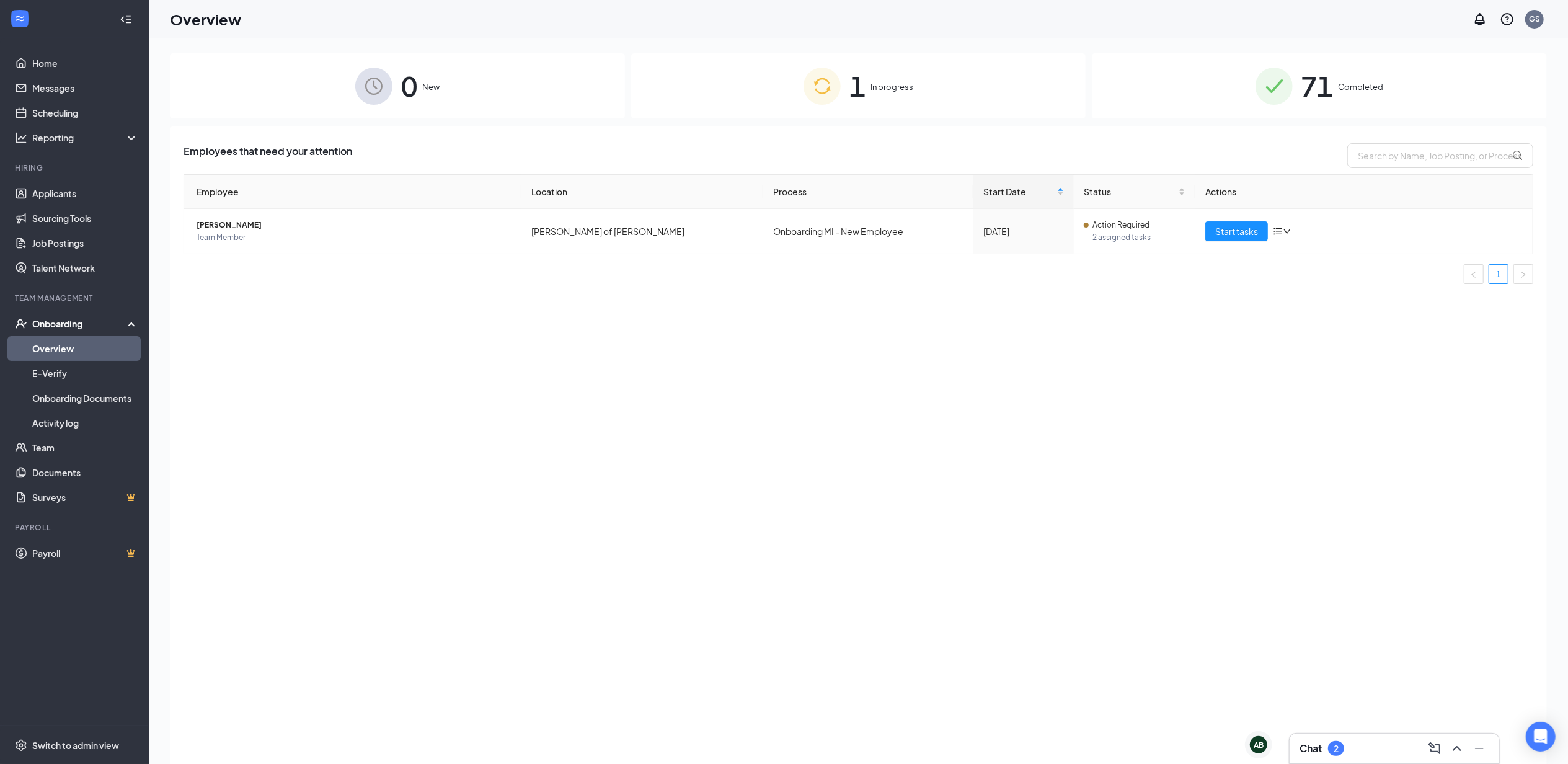
click at [1353, 737] on div "Chat 2" at bounding box center [1394, 749] width 209 height 30
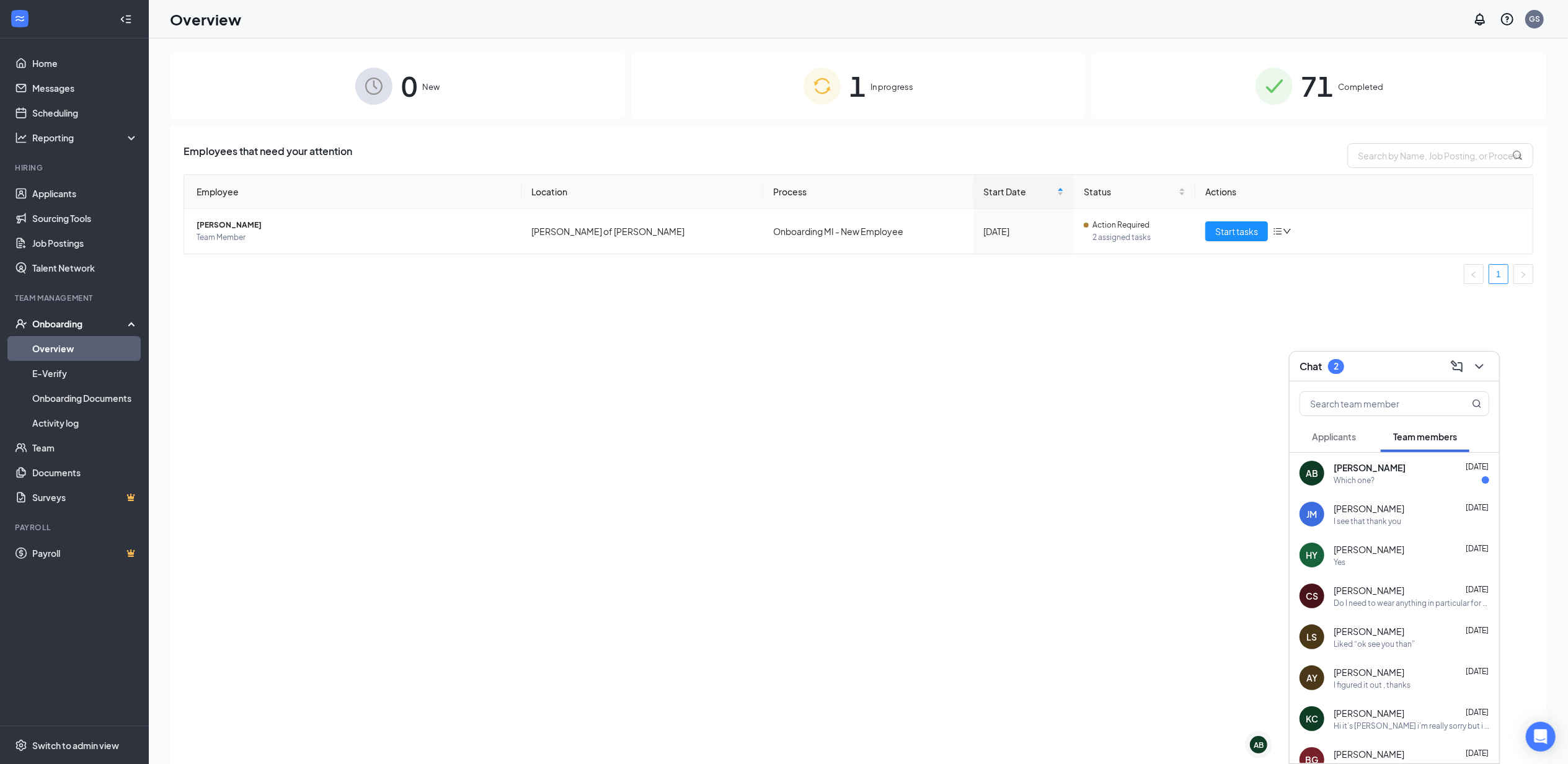
click at [1323, 438] on span "Applicants" at bounding box center [1334, 437] width 44 height 11
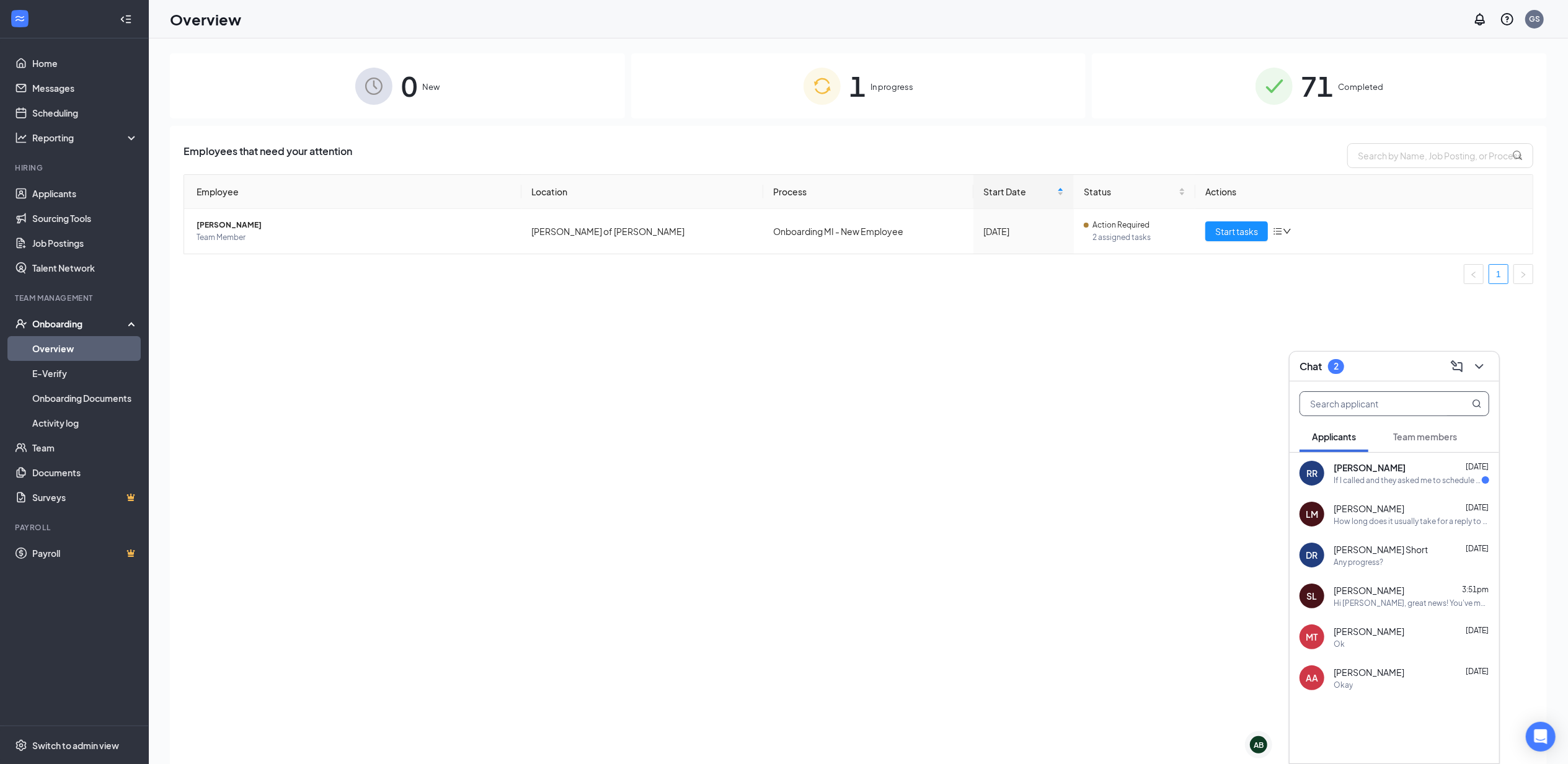
click at [1362, 403] on input "text" at bounding box center [1374, 403] width 147 height 24
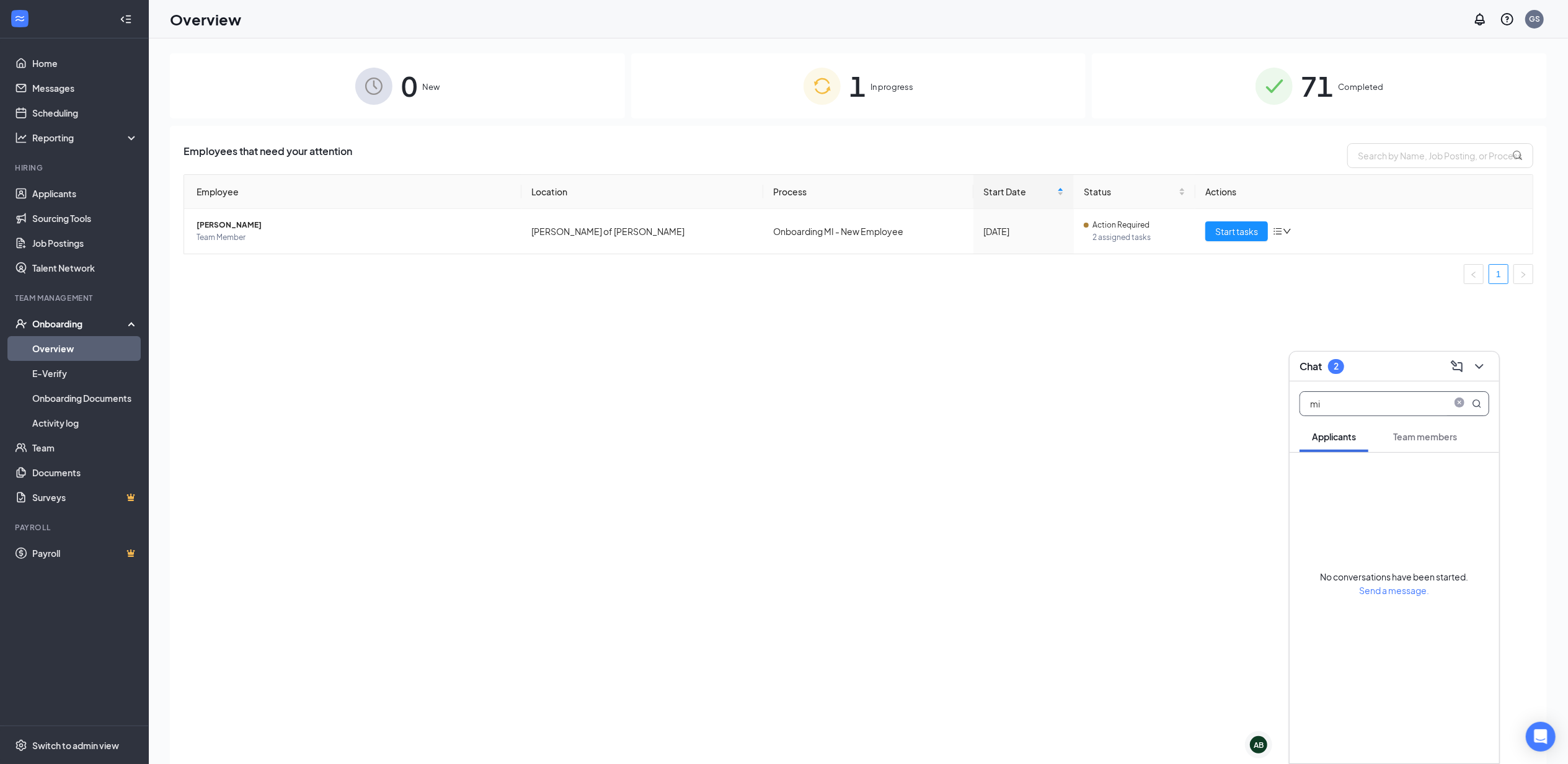
type input "m"
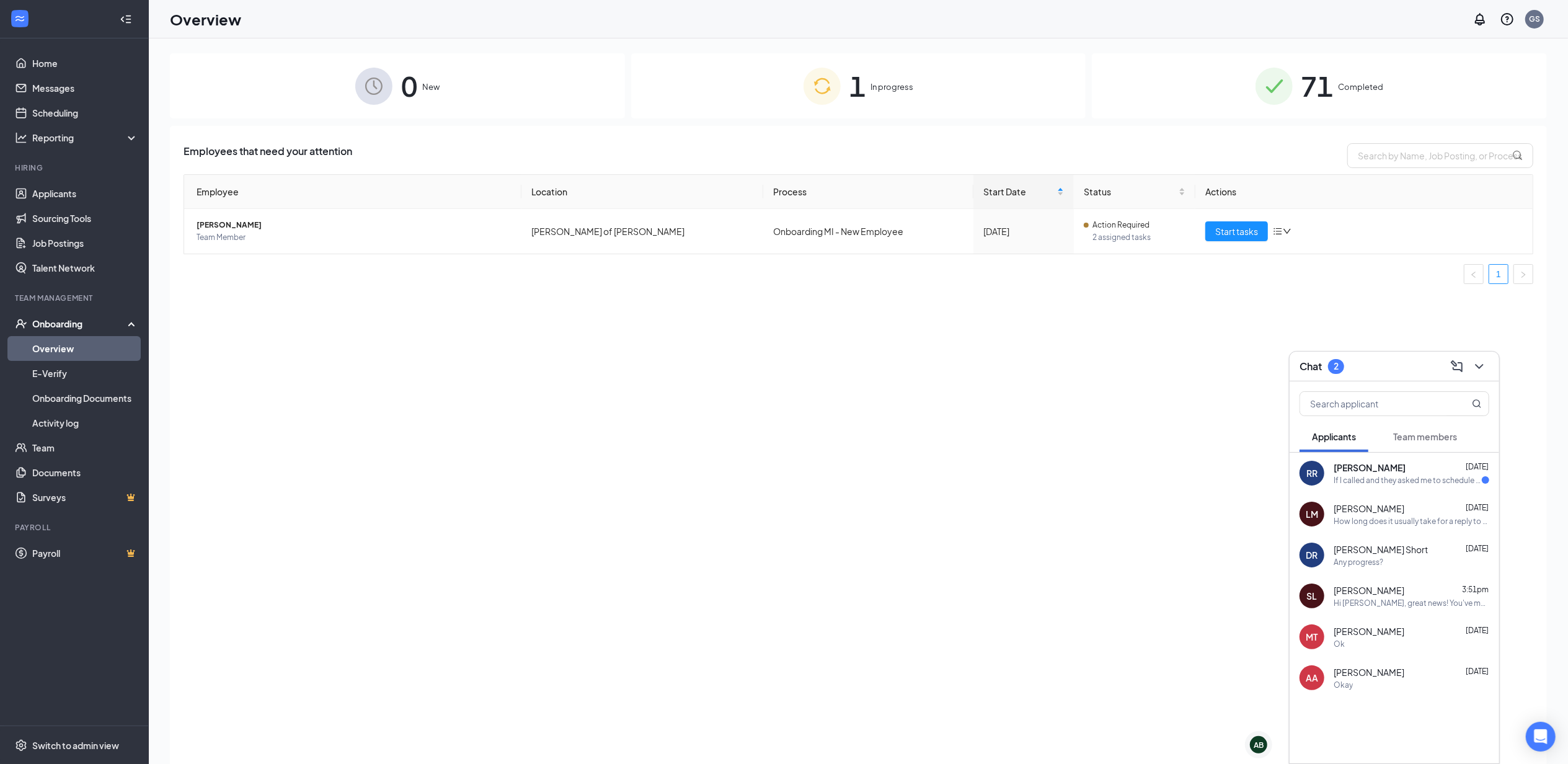
click at [1419, 427] on button "Team members" at bounding box center [1425, 436] width 88 height 31
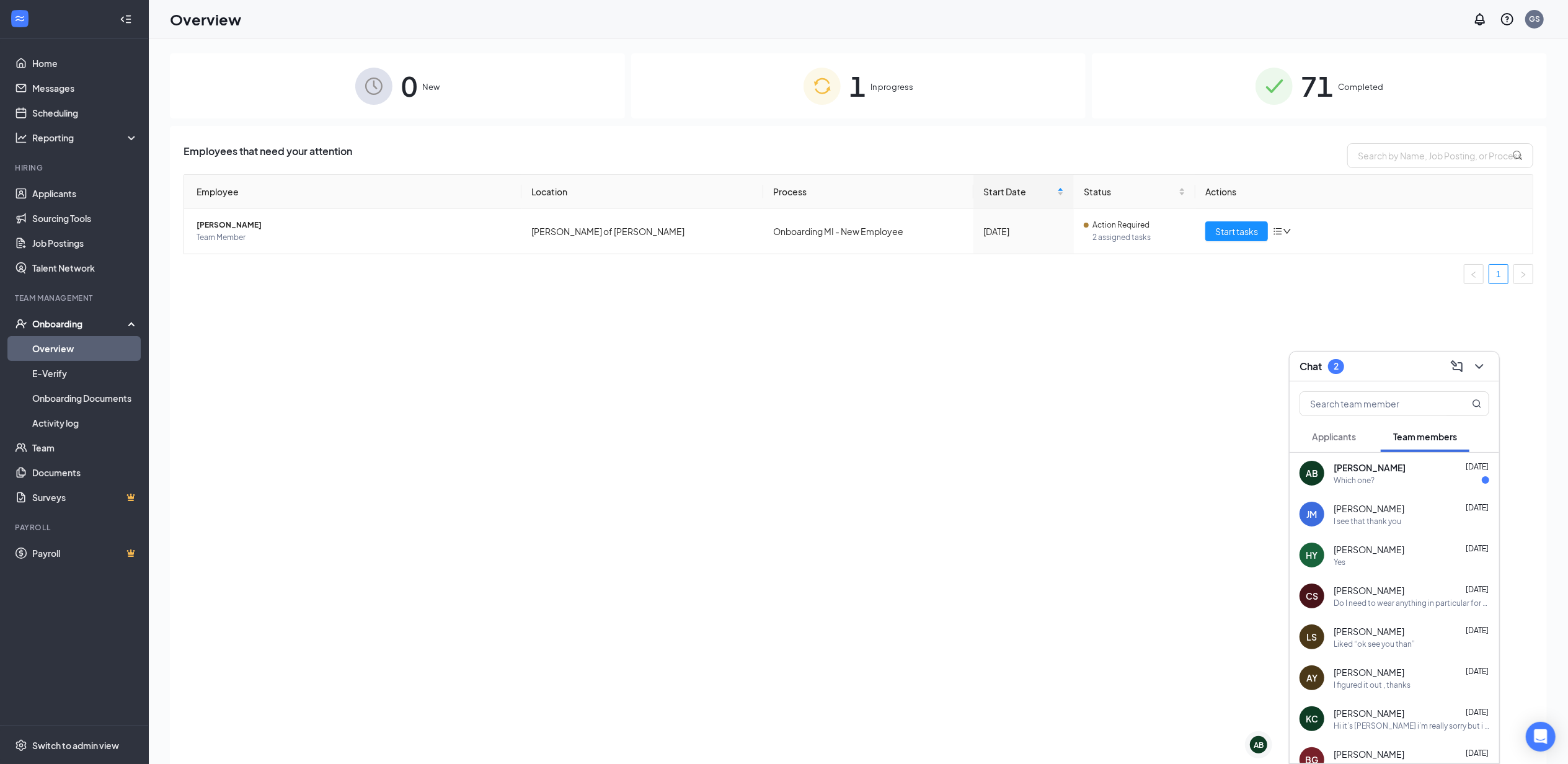
click at [1352, 442] on div "Applicants" at bounding box center [1334, 437] width 44 height 12
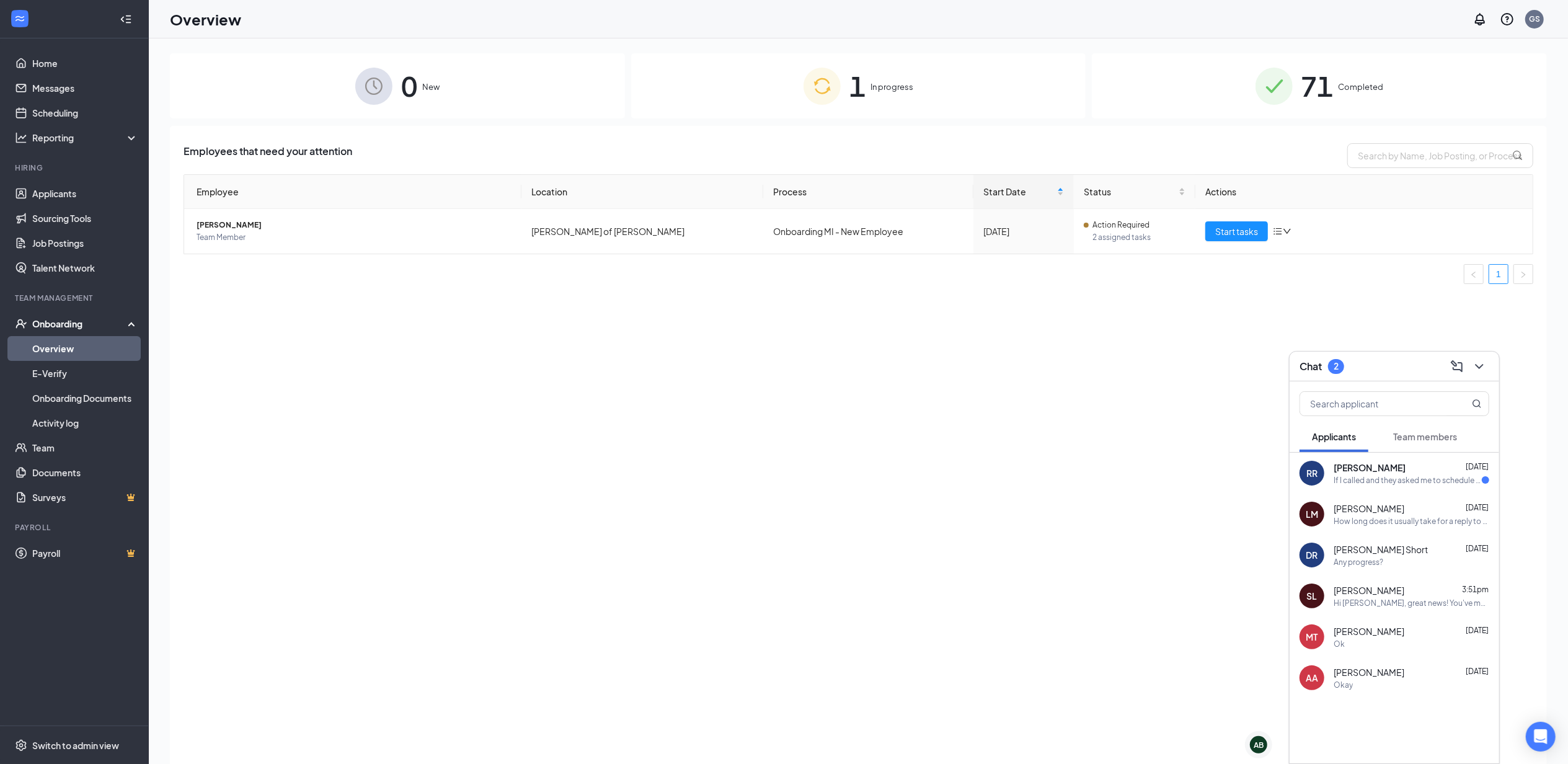
click at [1431, 439] on span "Team members" at bounding box center [1425, 437] width 64 height 11
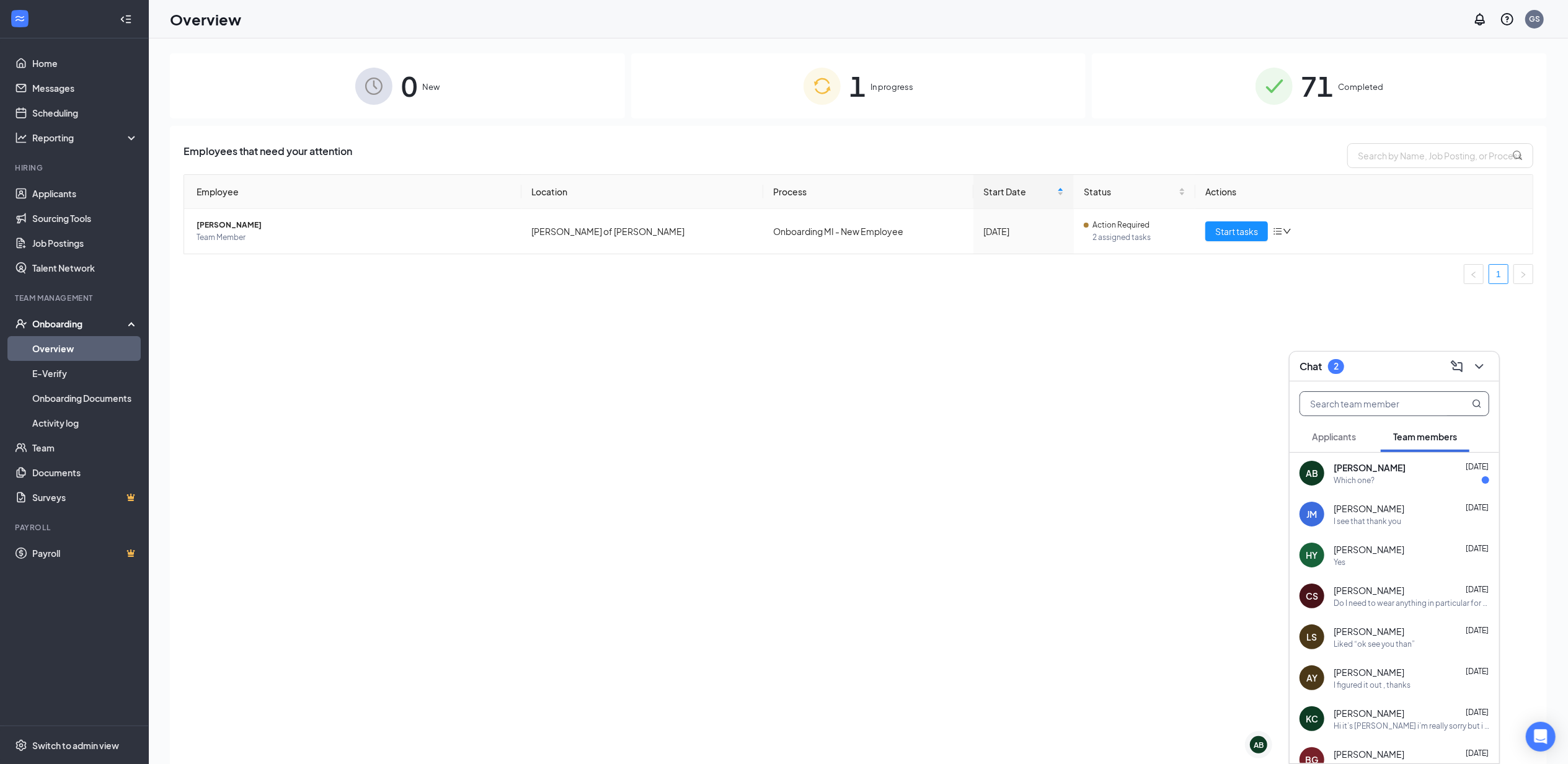
click at [1358, 397] on input "text" at bounding box center [1374, 403] width 147 height 24
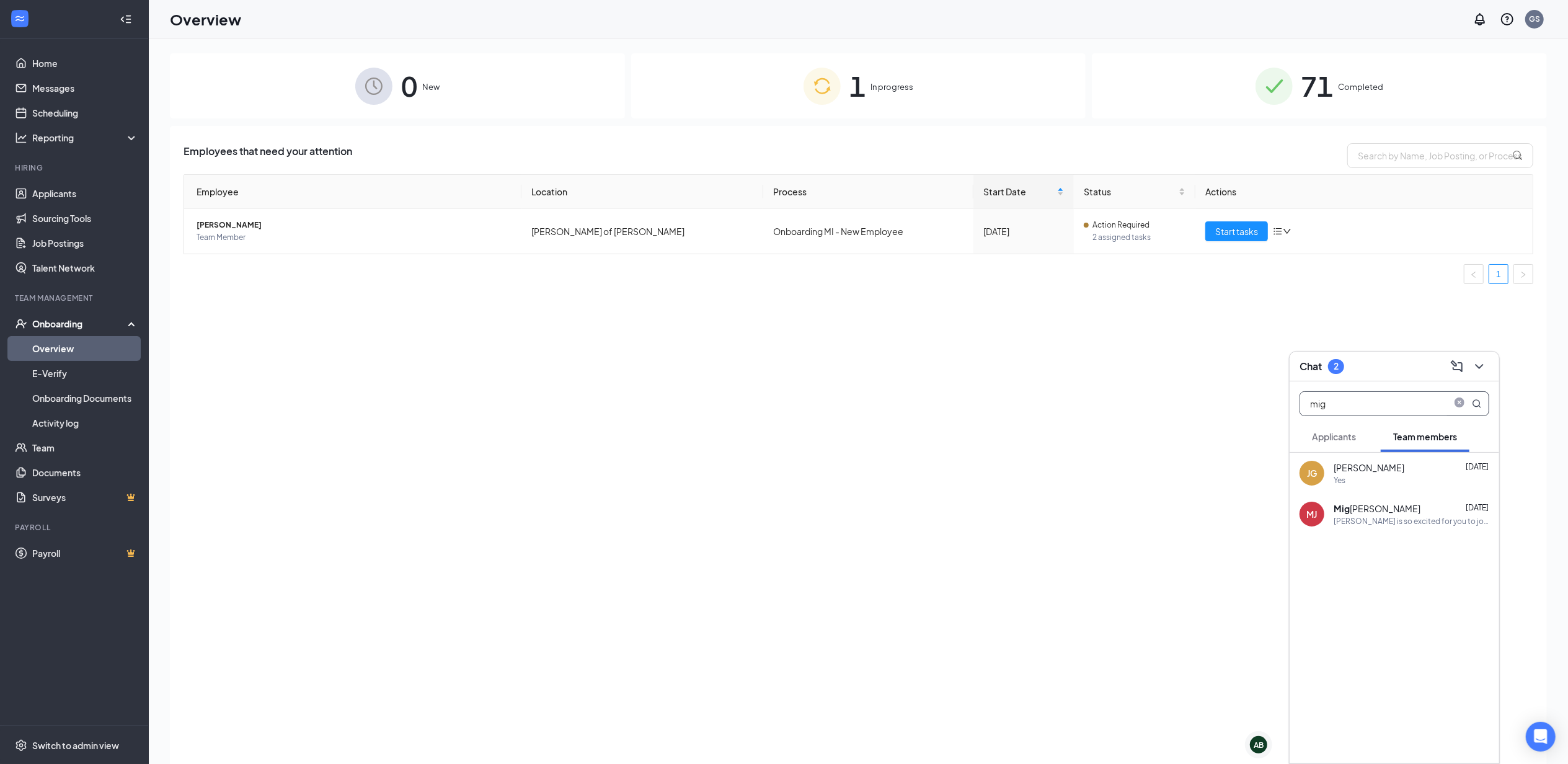
type input "mig"
click at [1440, 516] on div "[PERSON_NAME] is so excited for you to join our team! Do you know anyone else w…" at bounding box center [1412, 522] width 156 height 11
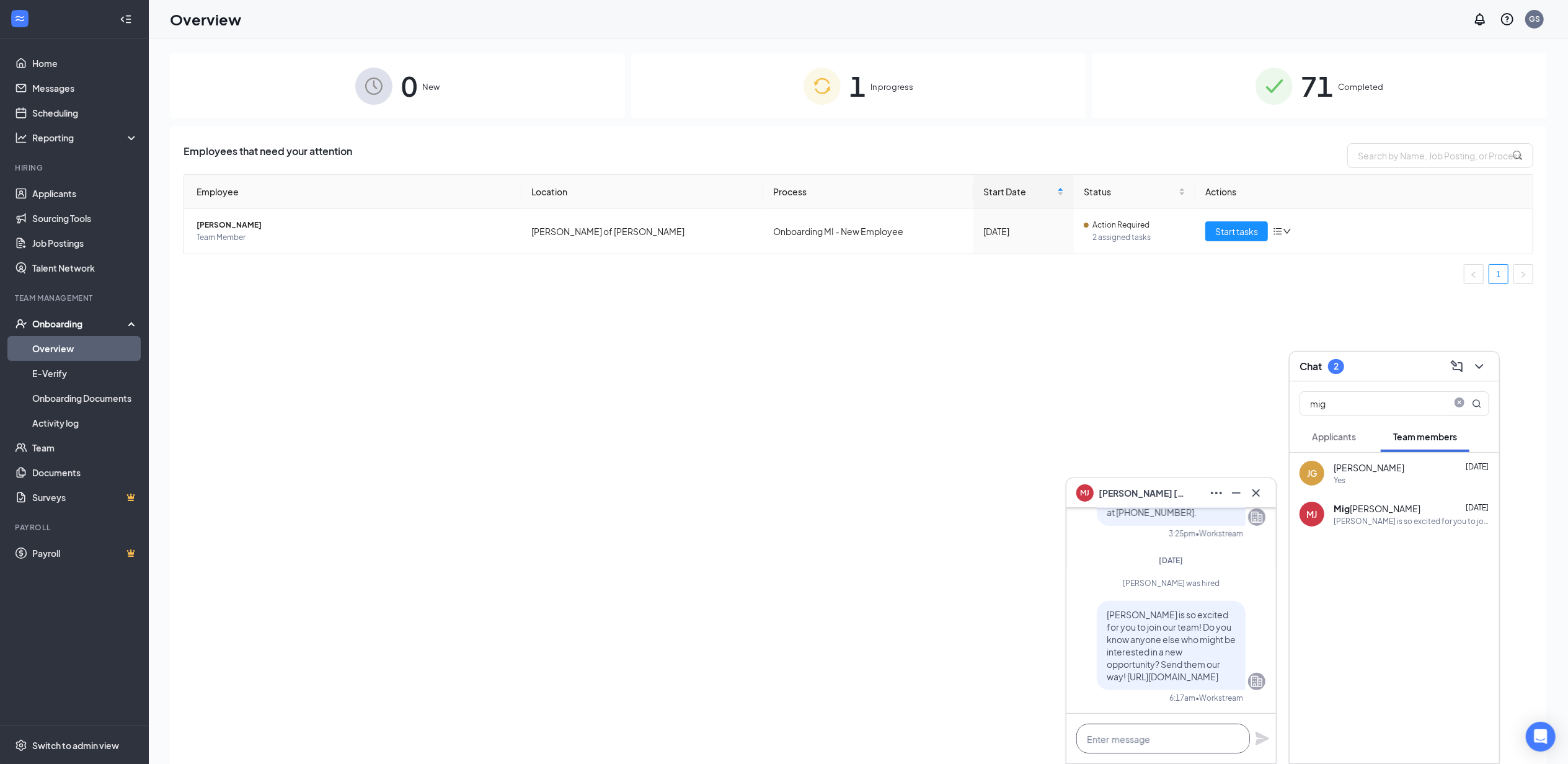
click at [1222, 735] on textarea at bounding box center [1163, 739] width 173 height 30
type textarea "Would you be able to come in [DATE] at 3pm for ordination?"
click at [1268, 730] on icon "Plane" at bounding box center [1262, 732] width 15 height 15
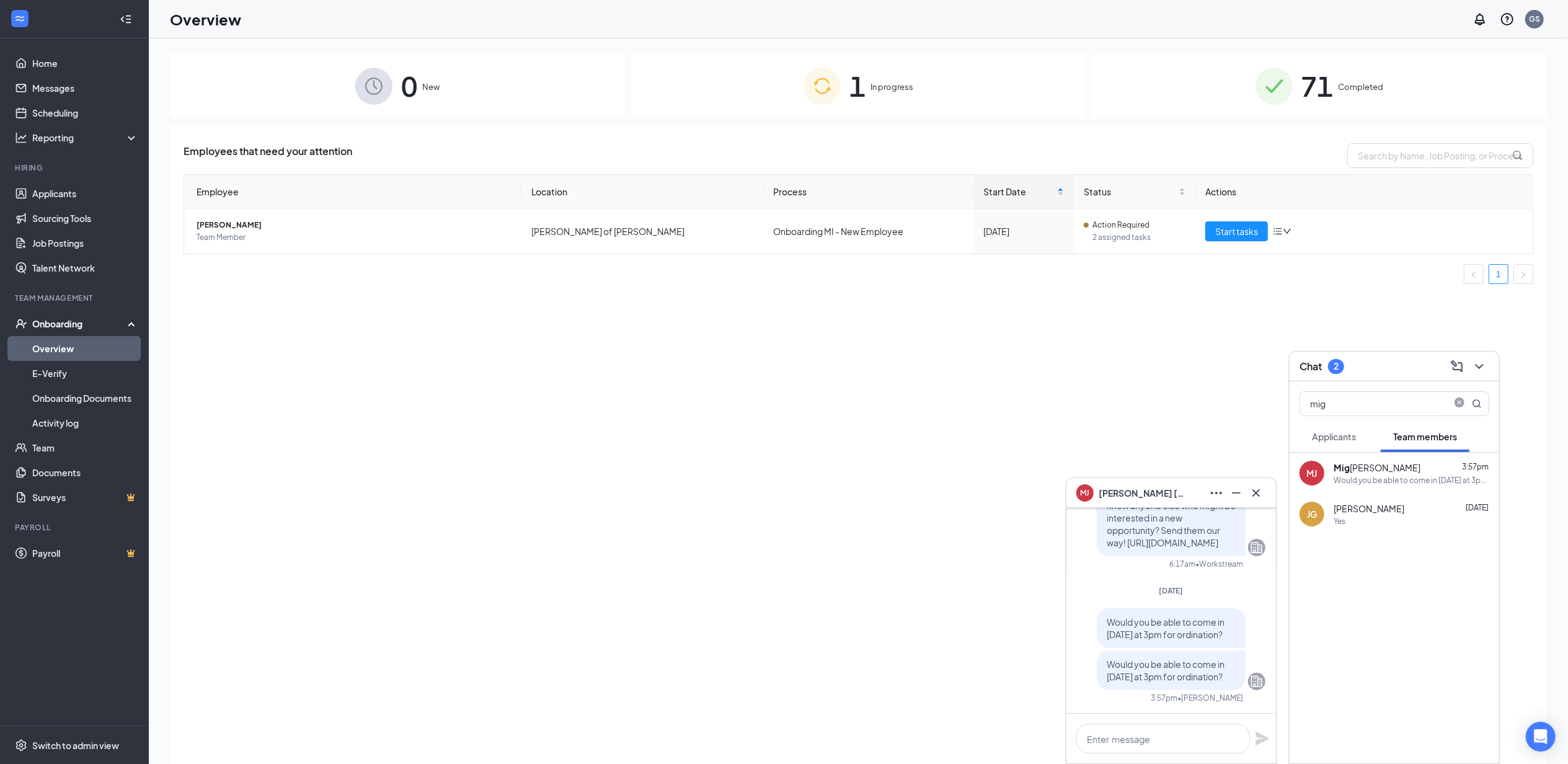
click at [1402, 466] on div "Mig uel Jurado-Granados" at bounding box center [1377, 468] width 87 height 12
click at [285, 234] on span "Team Member" at bounding box center [354, 238] width 315 height 12
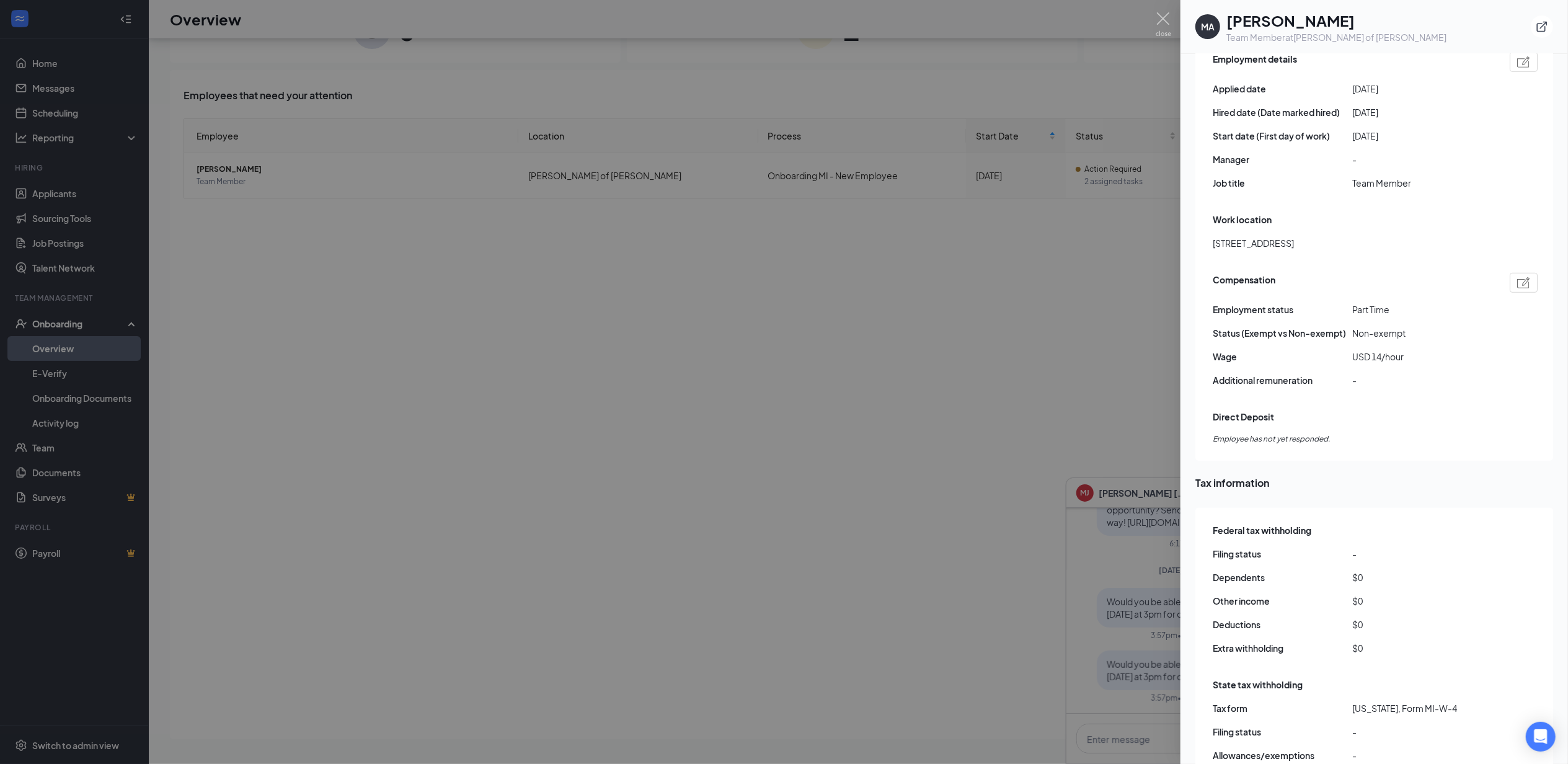
scroll to position [745, 0]
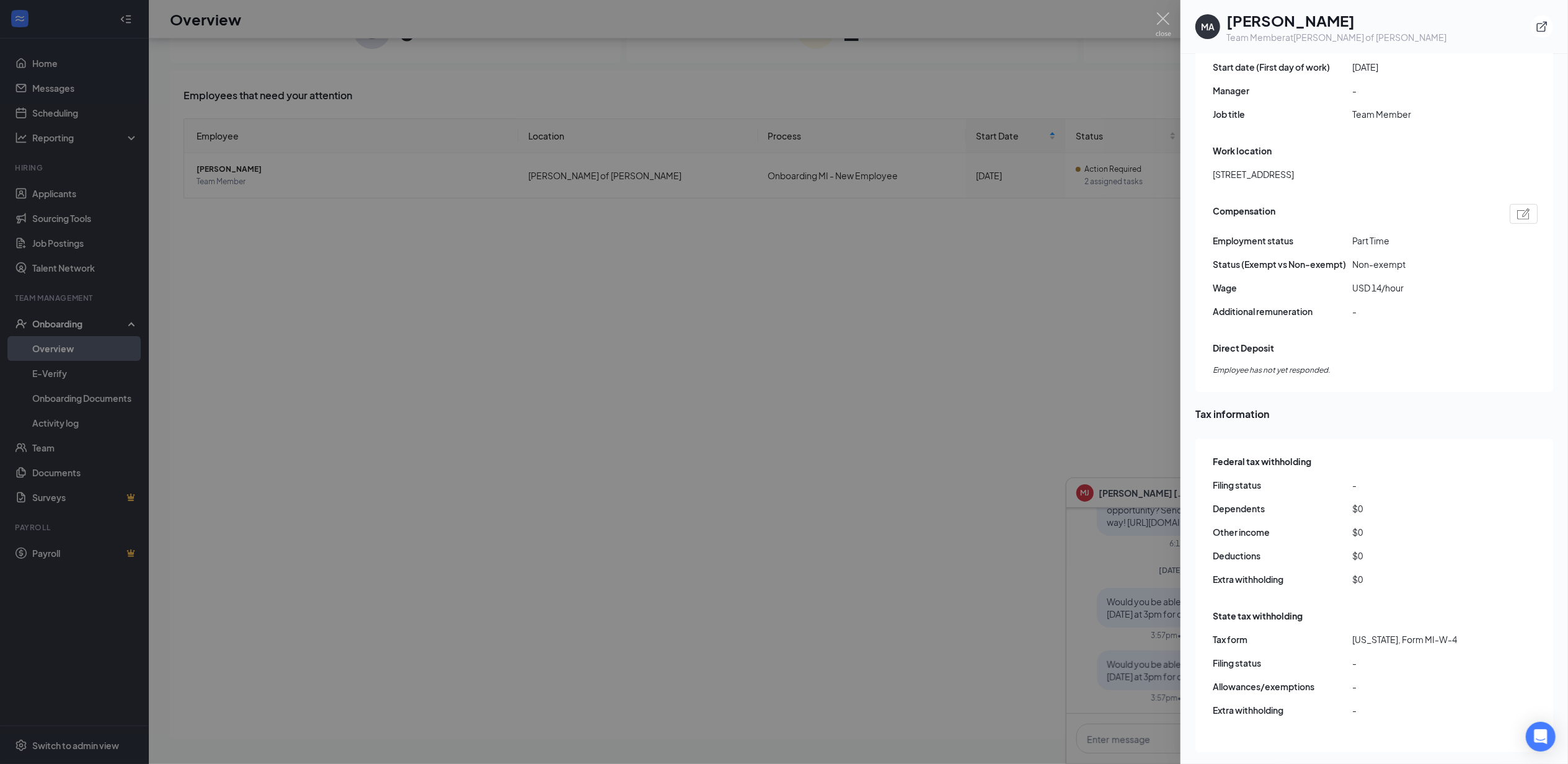
click at [1006, 249] on div at bounding box center [784, 382] width 1568 height 764
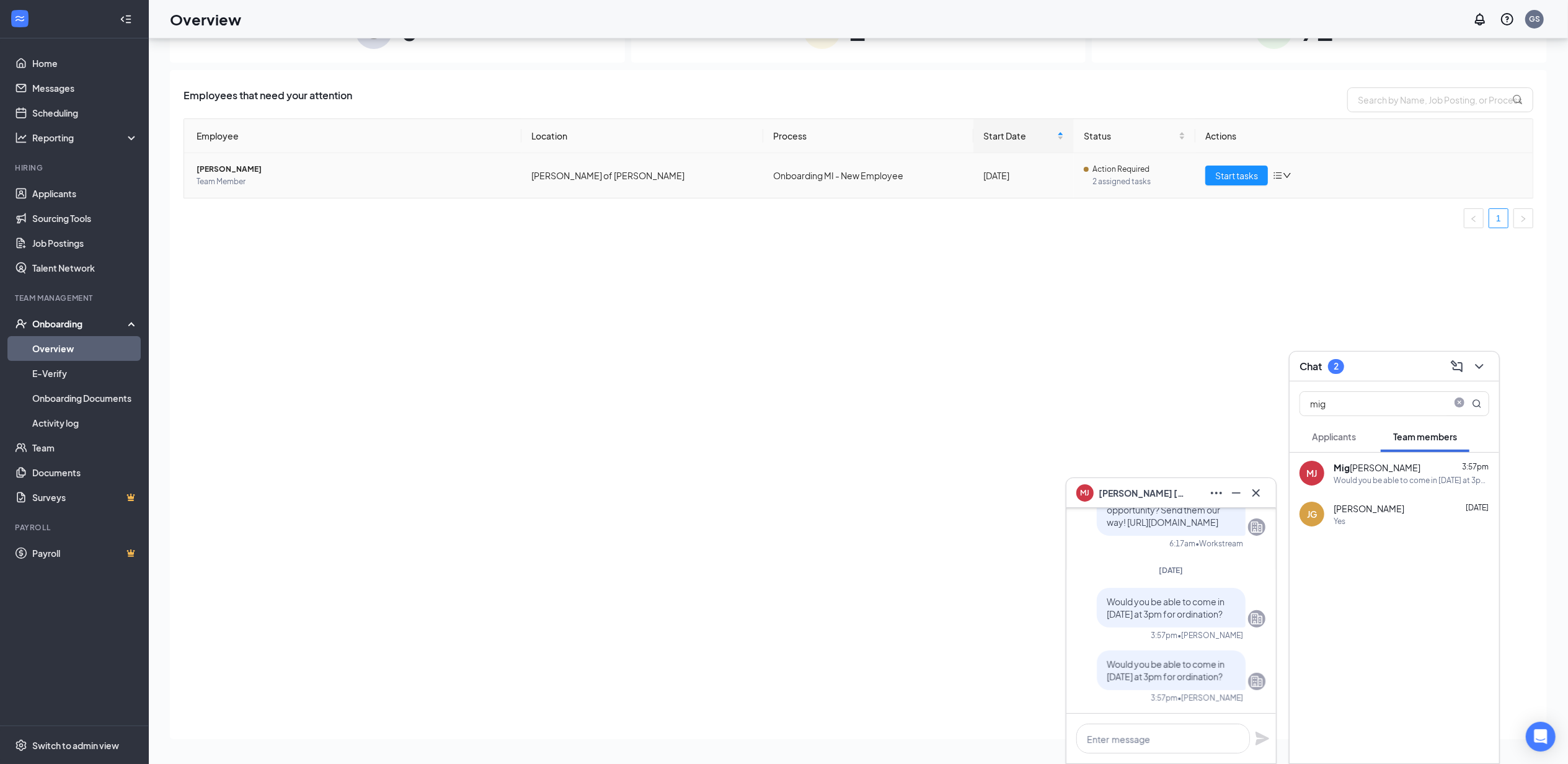
click at [252, 186] on span "Team Member" at bounding box center [354, 182] width 315 height 12
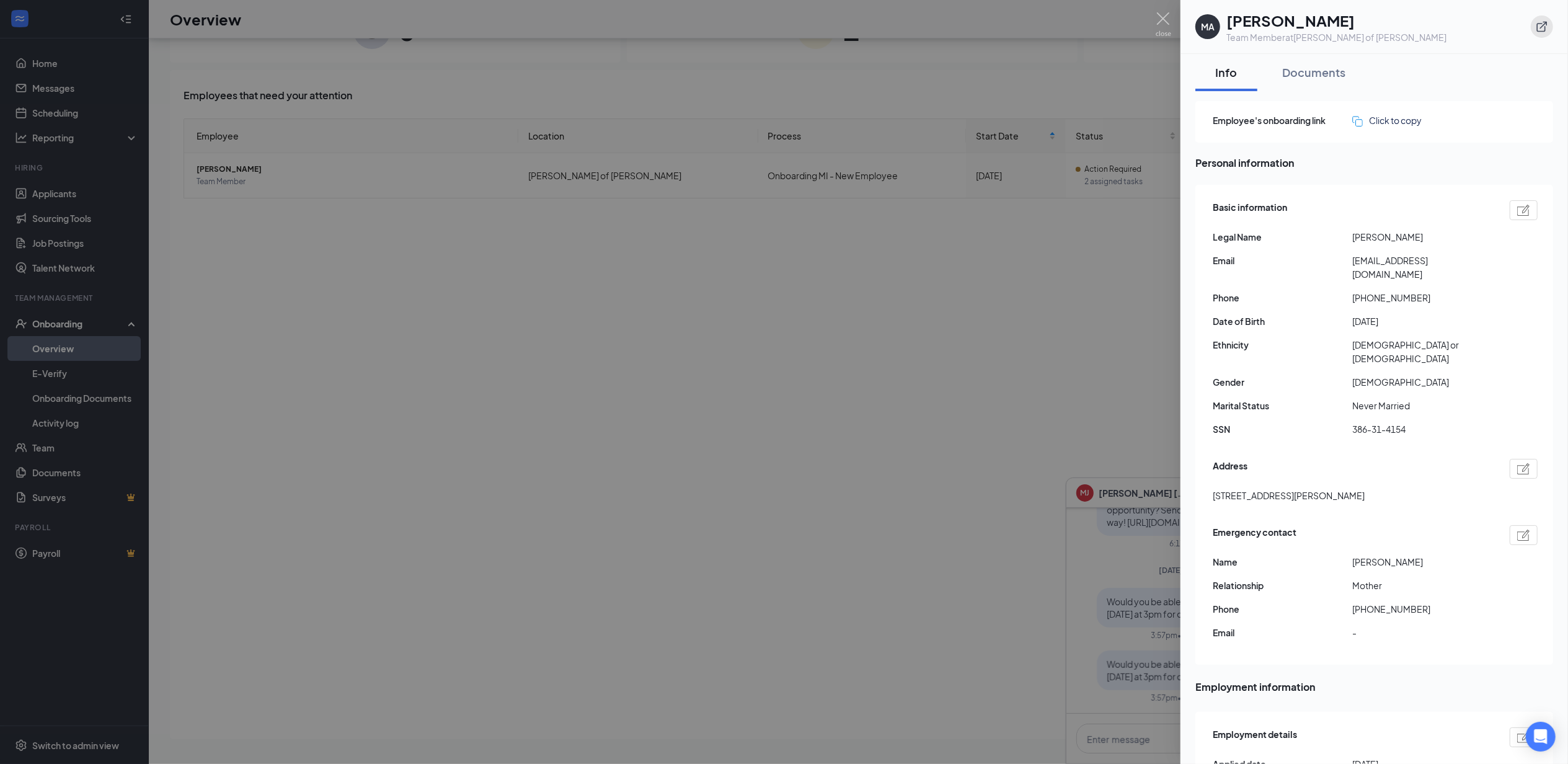
click at [1541, 30] on icon "ExternalLink" at bounding box center [1541, 27] width 12 height 12
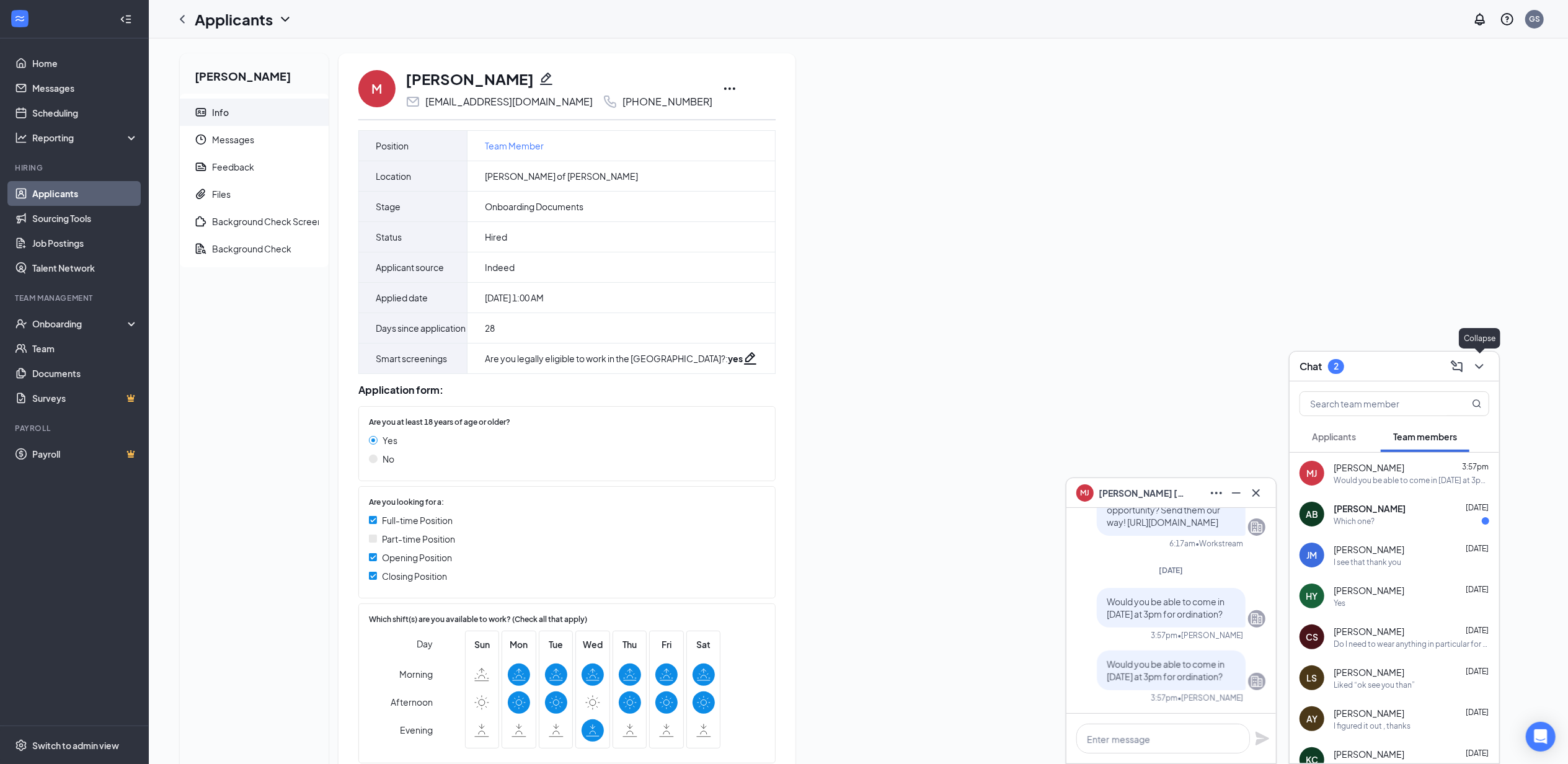
click at [1483, 365] on icon "ChevronDown" at bounding box center [1479, 366] width 15 height 15
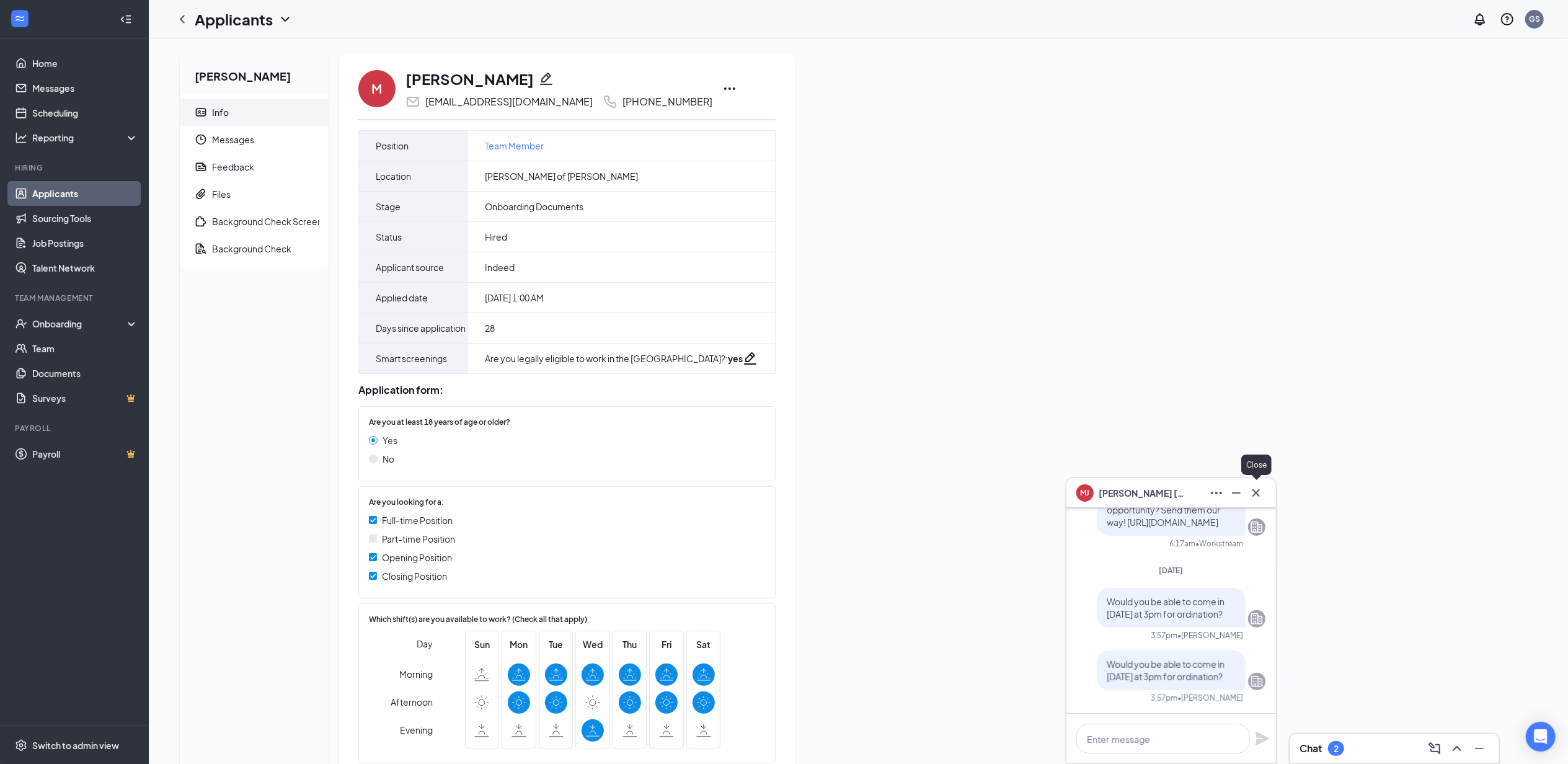
click at [1255, 492] on icon "Cross" at bounding box center [1256, 493] width 7 height 7
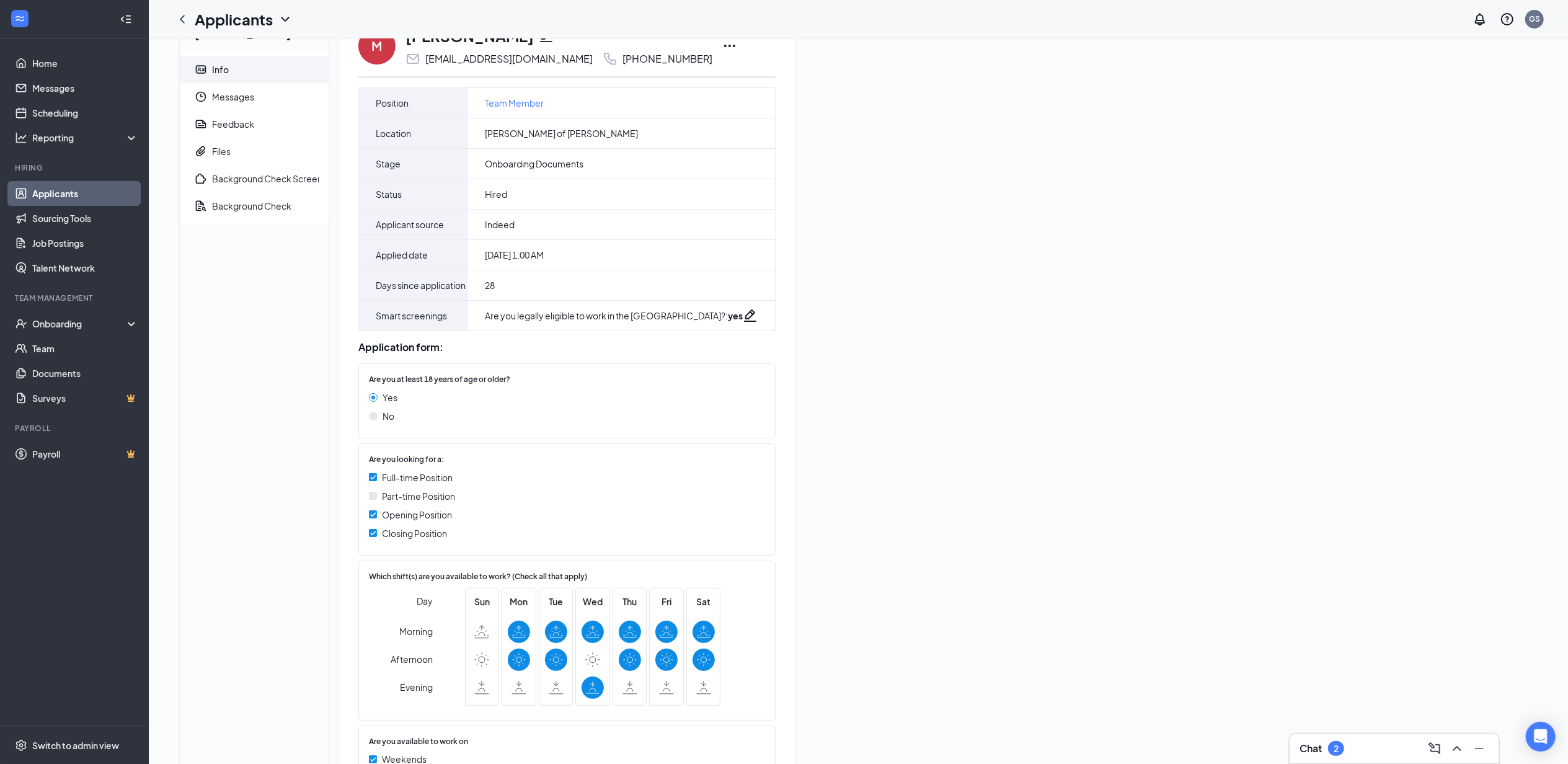
scroll to position [165, 0]
